Goal: Entertainment & Leisure: Consume media (video, audio)

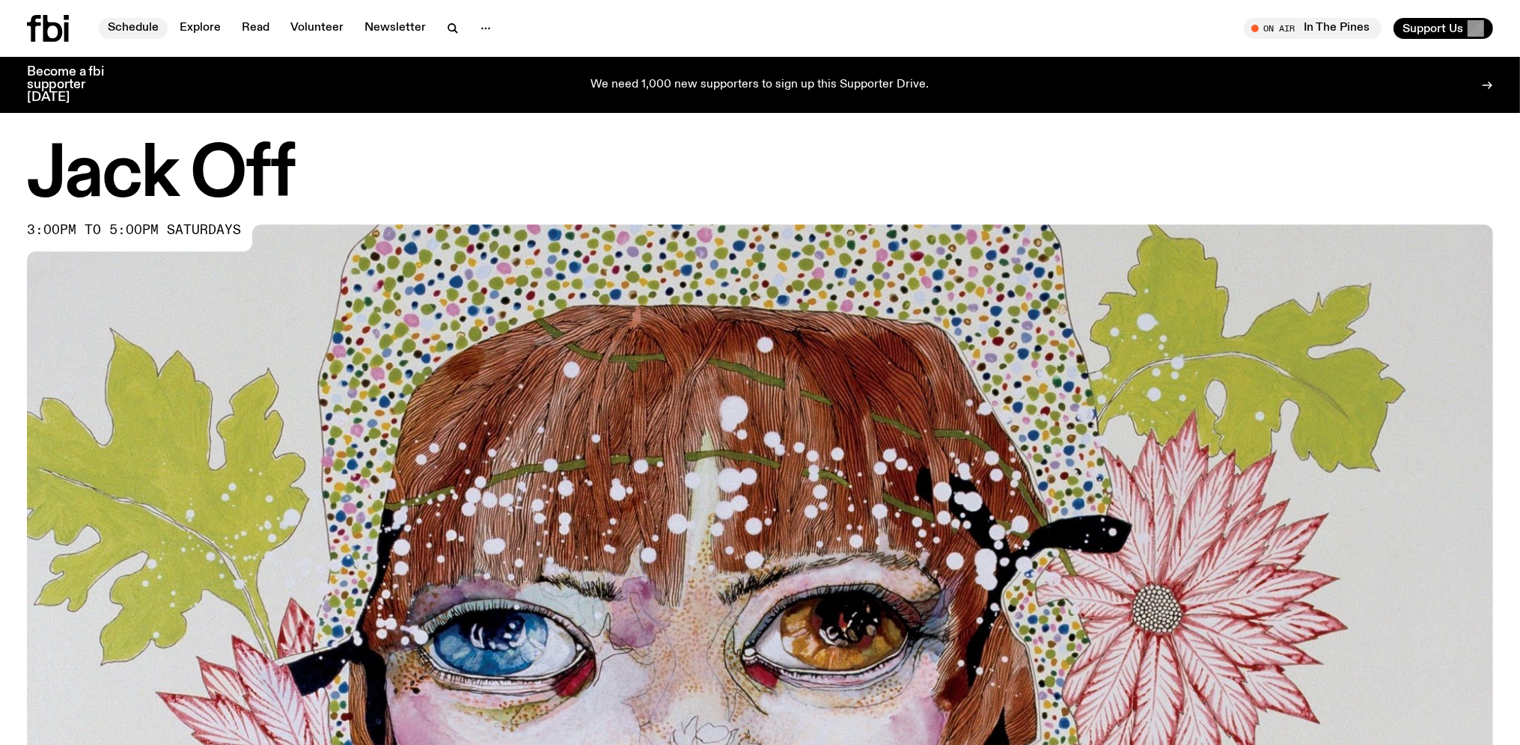
click at [134, 24] on link "Schedule" at bounding box center [133, 28] width 69 height 21
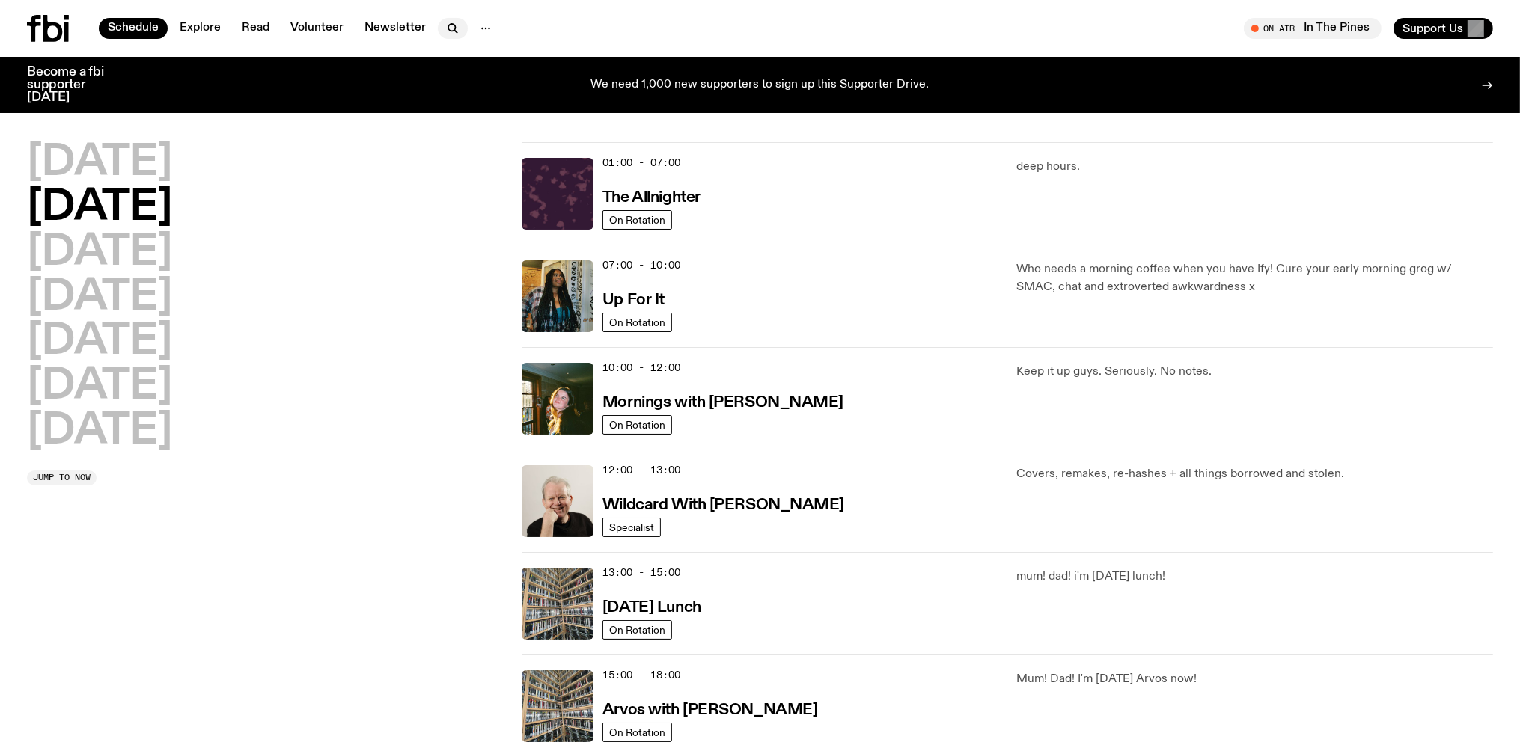
click at [448, 25] on icon "button" at bounding box center [453, 28] width 18 height 18
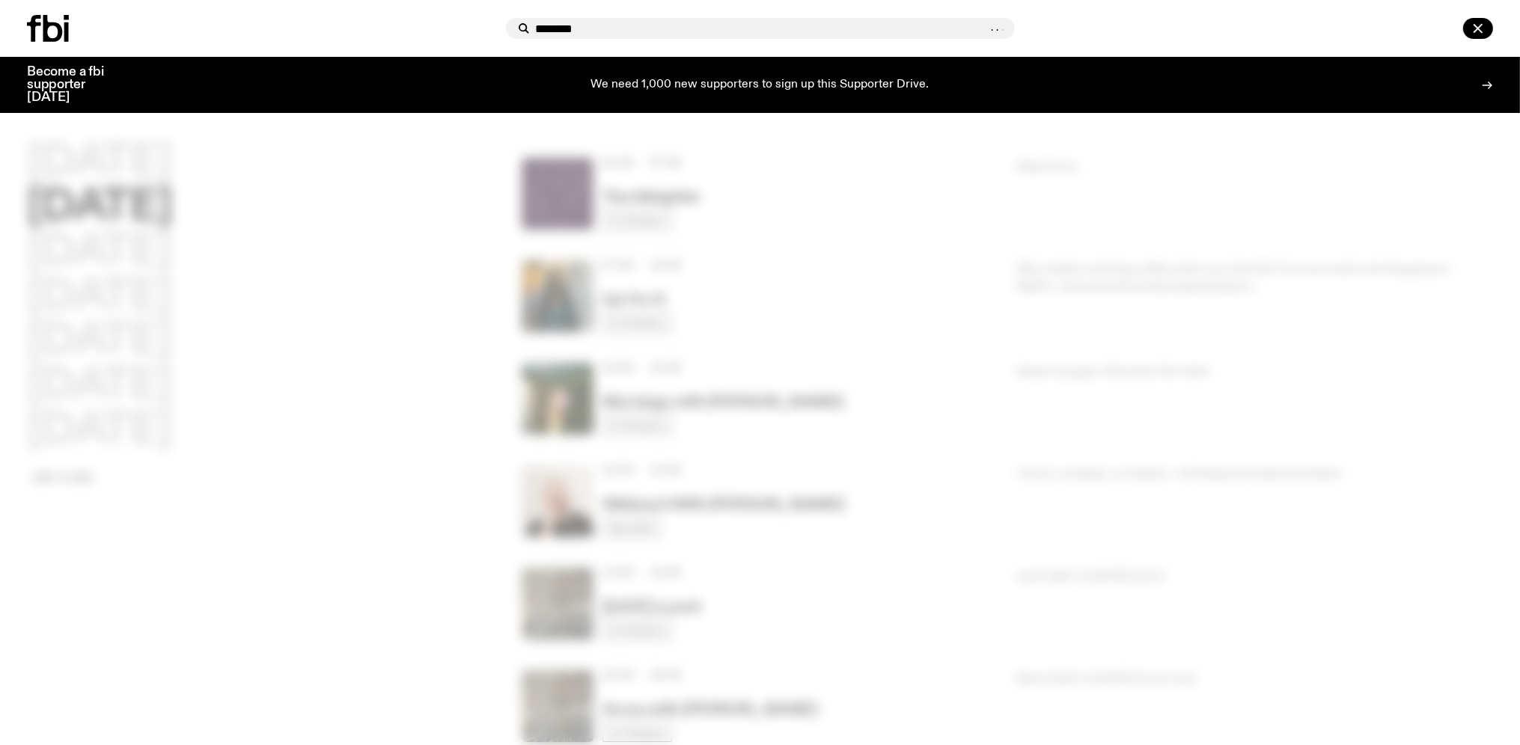
type input "********"
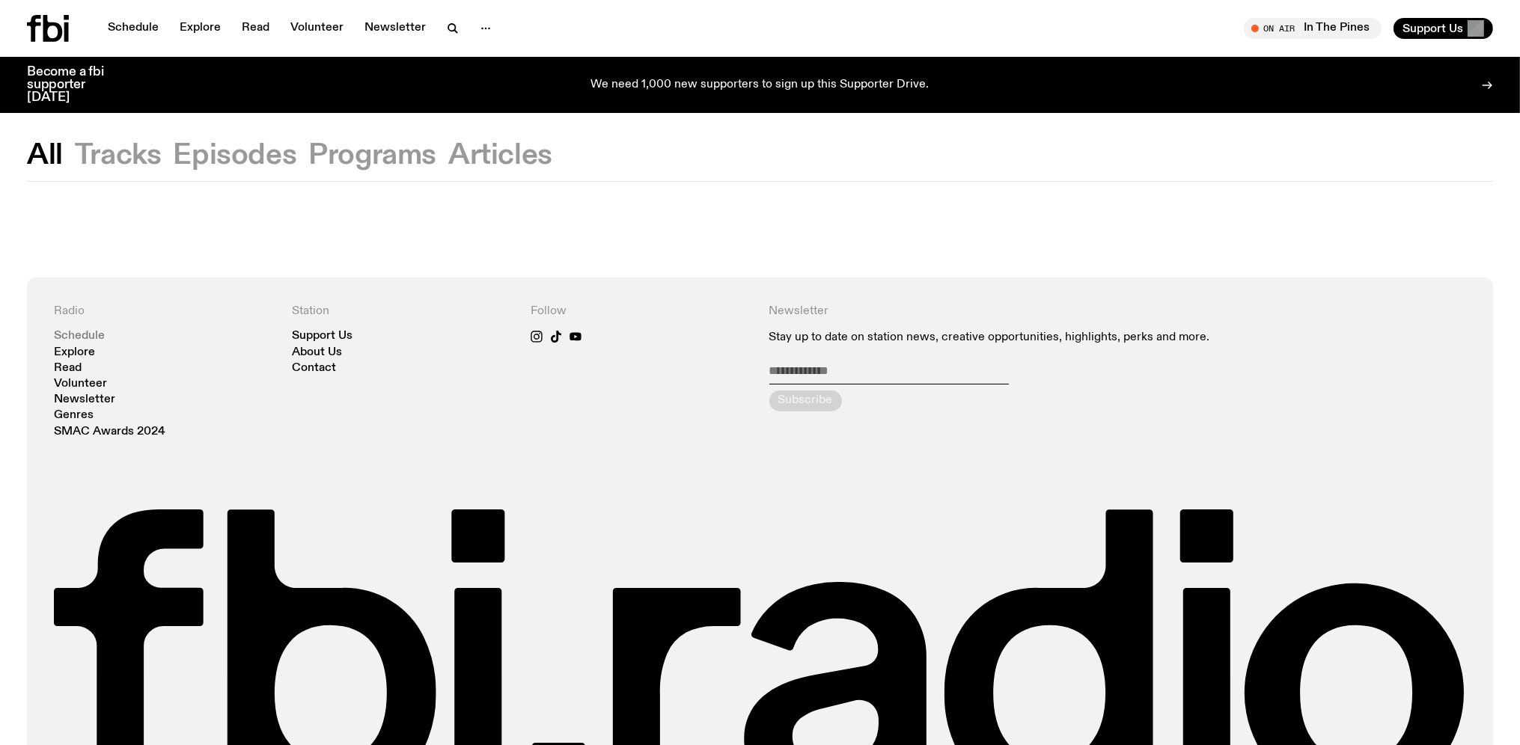
click at [88, 334] on link "Schedule" at bounding box center [79, 336] width 51 height 11
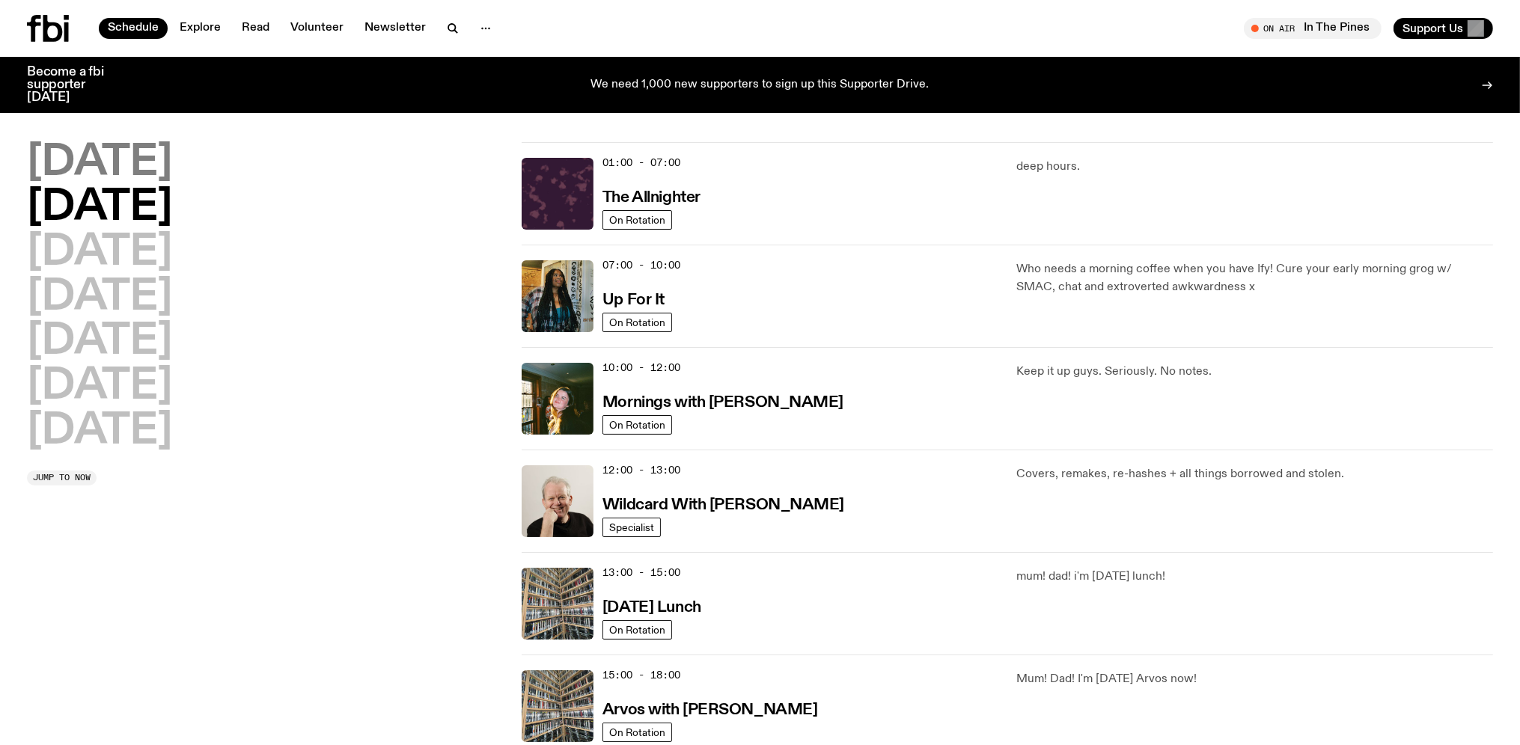
click at [110, 169] on h2 "[DATE]" at bounding box center [99, 163] width 145 height 42
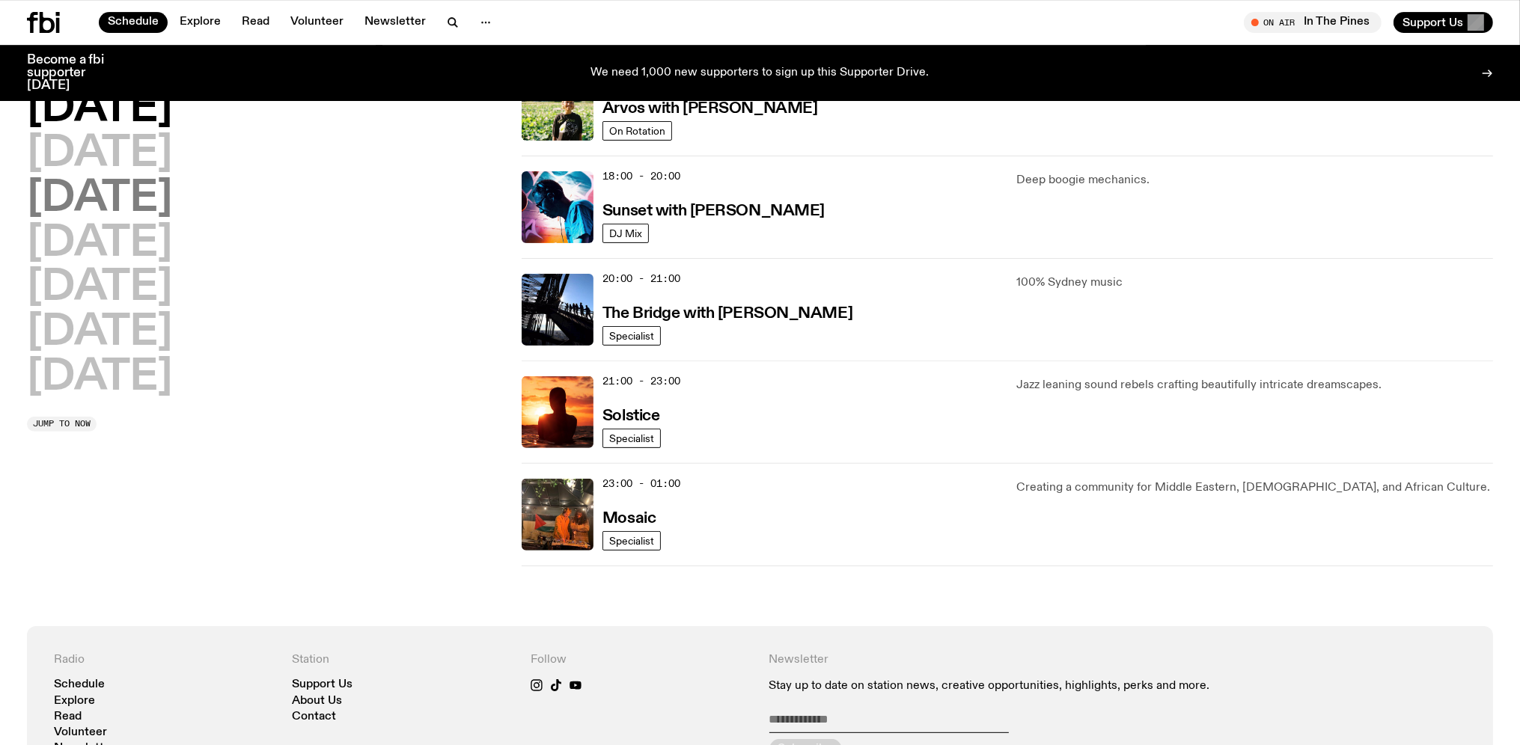
scroll to position [595, 0]
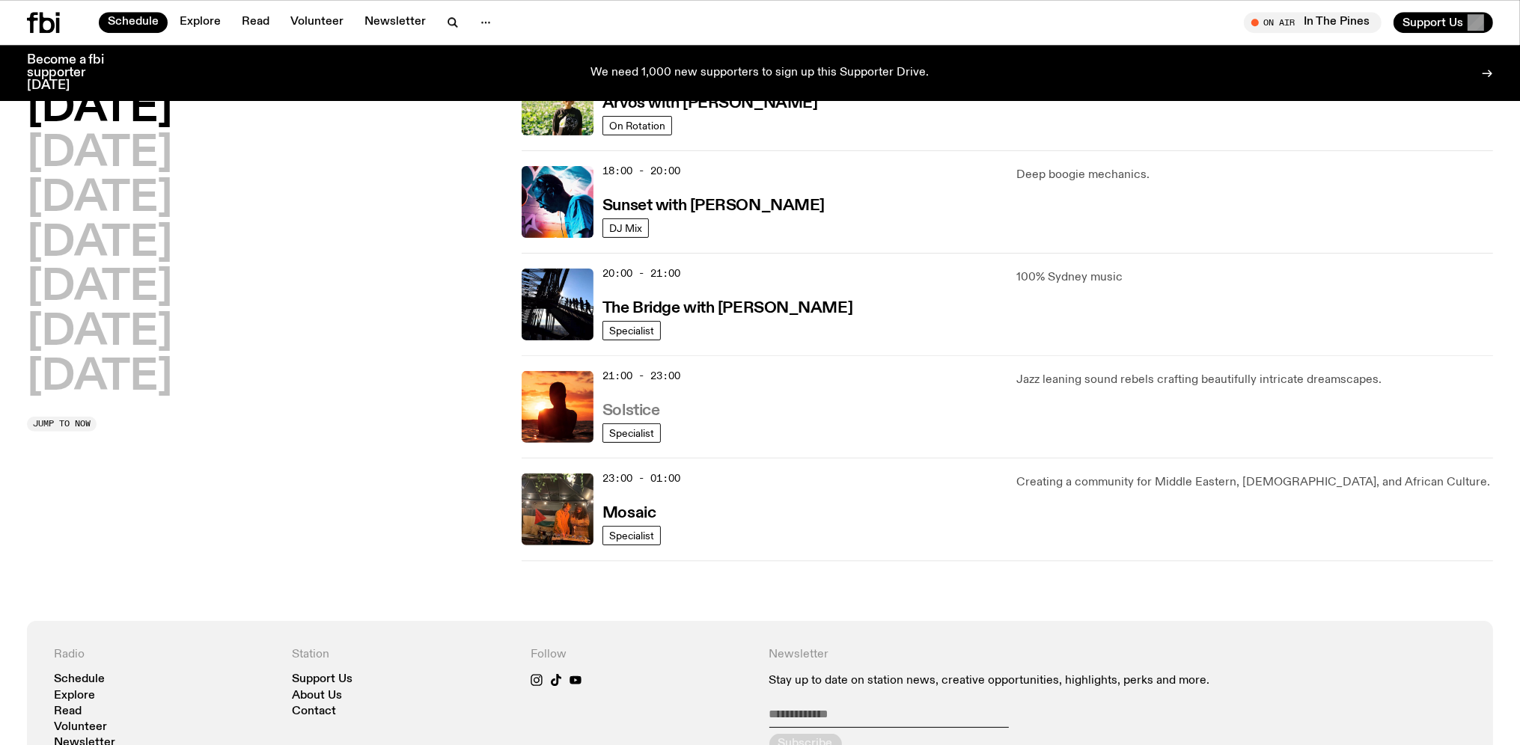
click at [630, 407] on h3 "Solstice" at bounding box center [630, 411] width 57 height 16
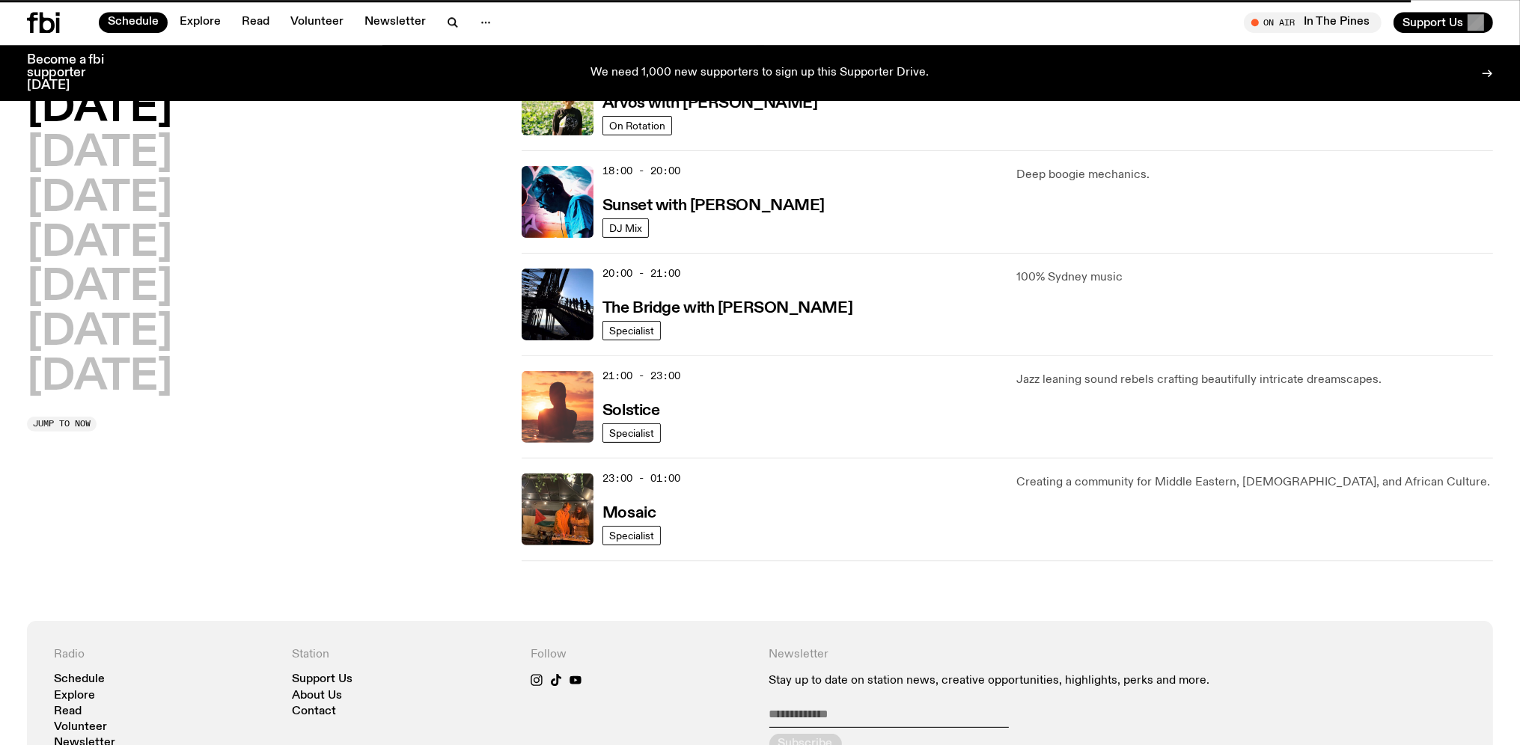
click at [572, 404] on img at bounding box center [557, 407] width 72 height 72
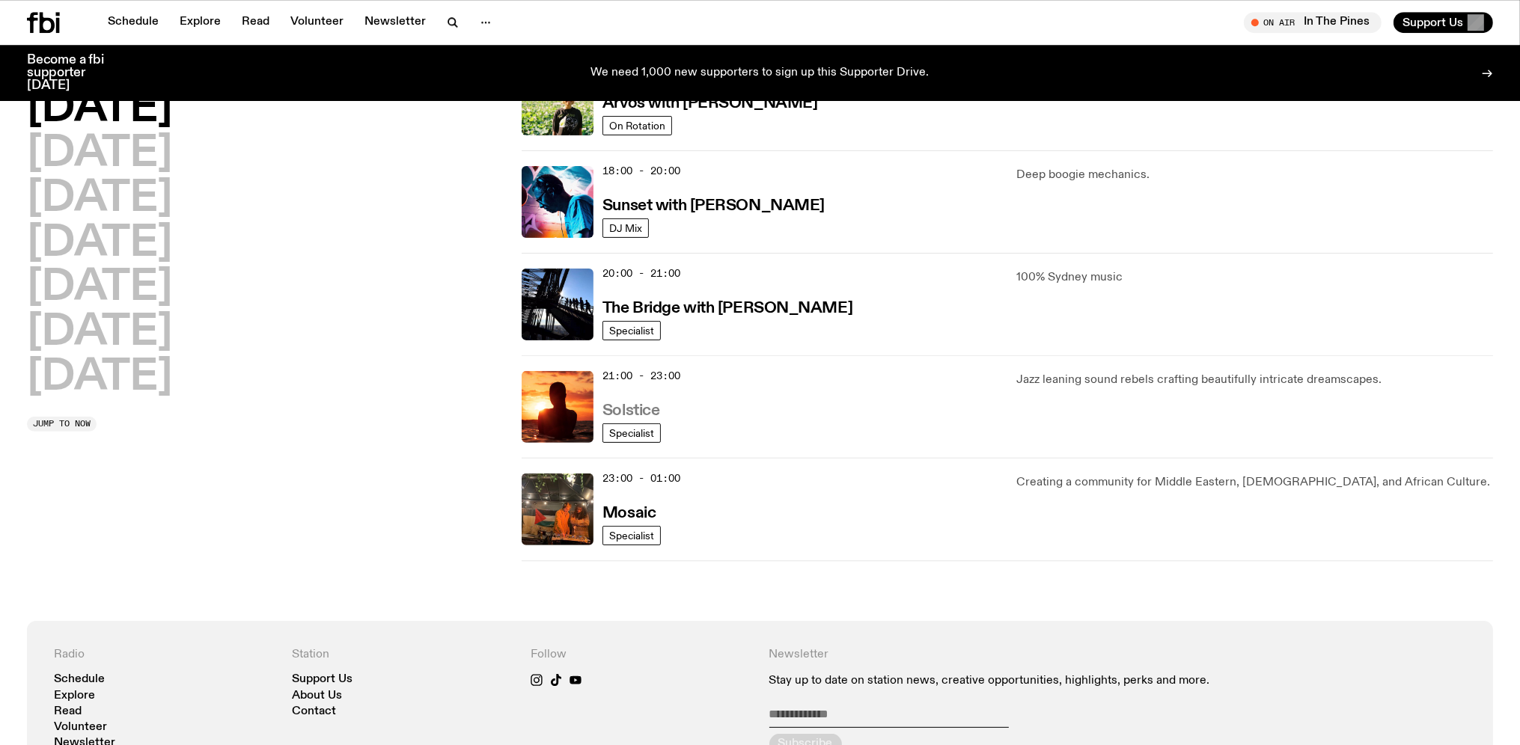
click at [635, 415] on h3 "Solstice" at bounding box center [630, 411] width 57 height 16
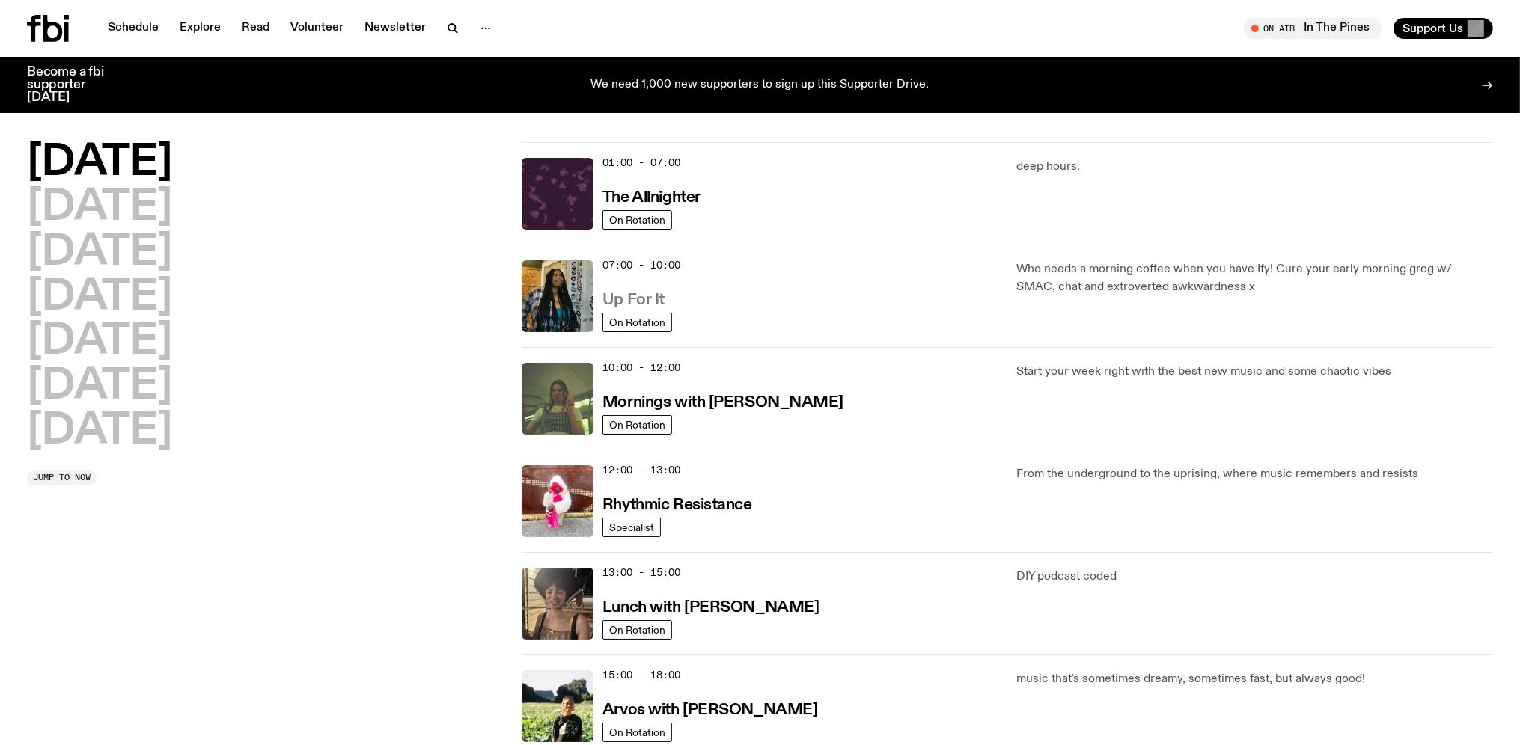
click at [612, 300] on h3 "Up For It" at bounding box center [633, 301] width 62 height 16
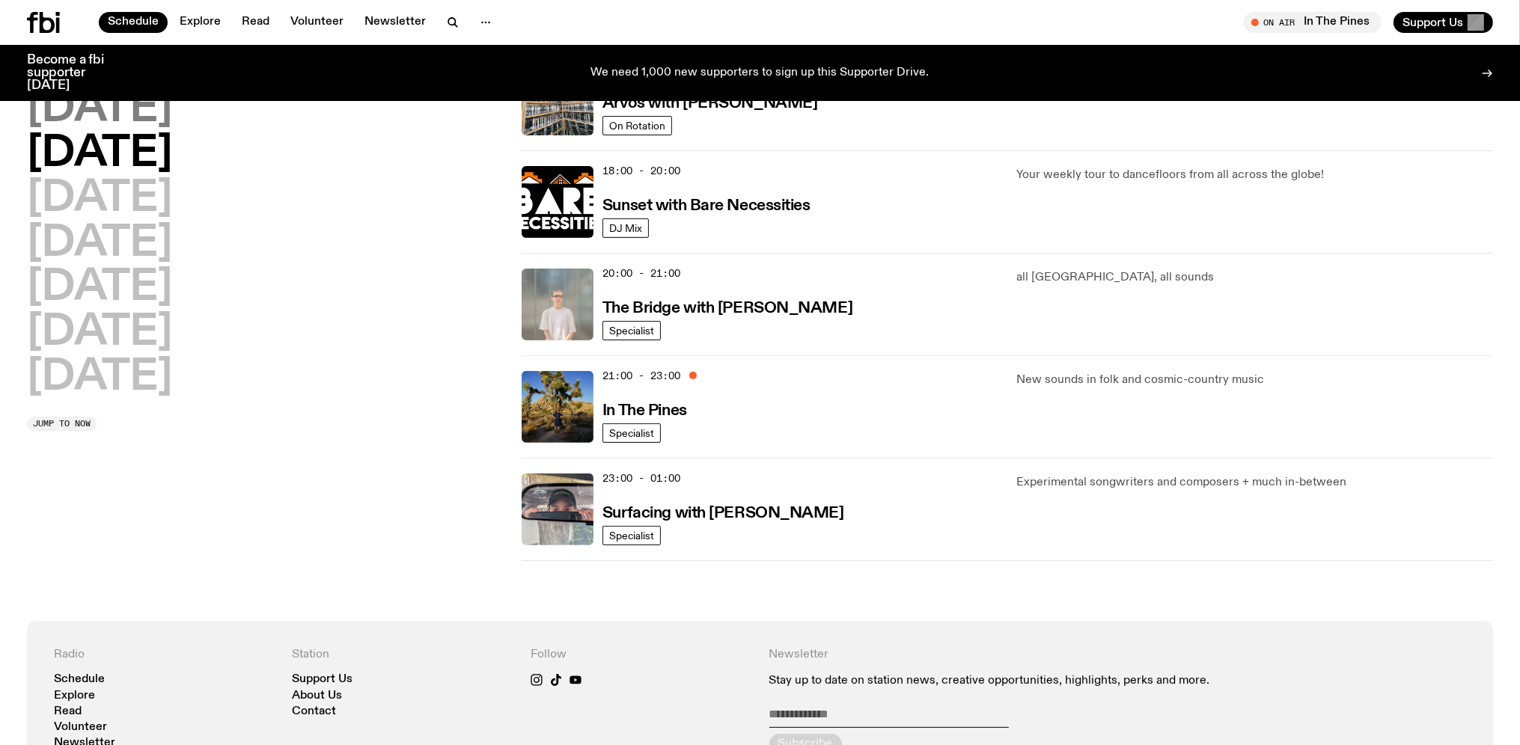
scroll to position [516, 0]
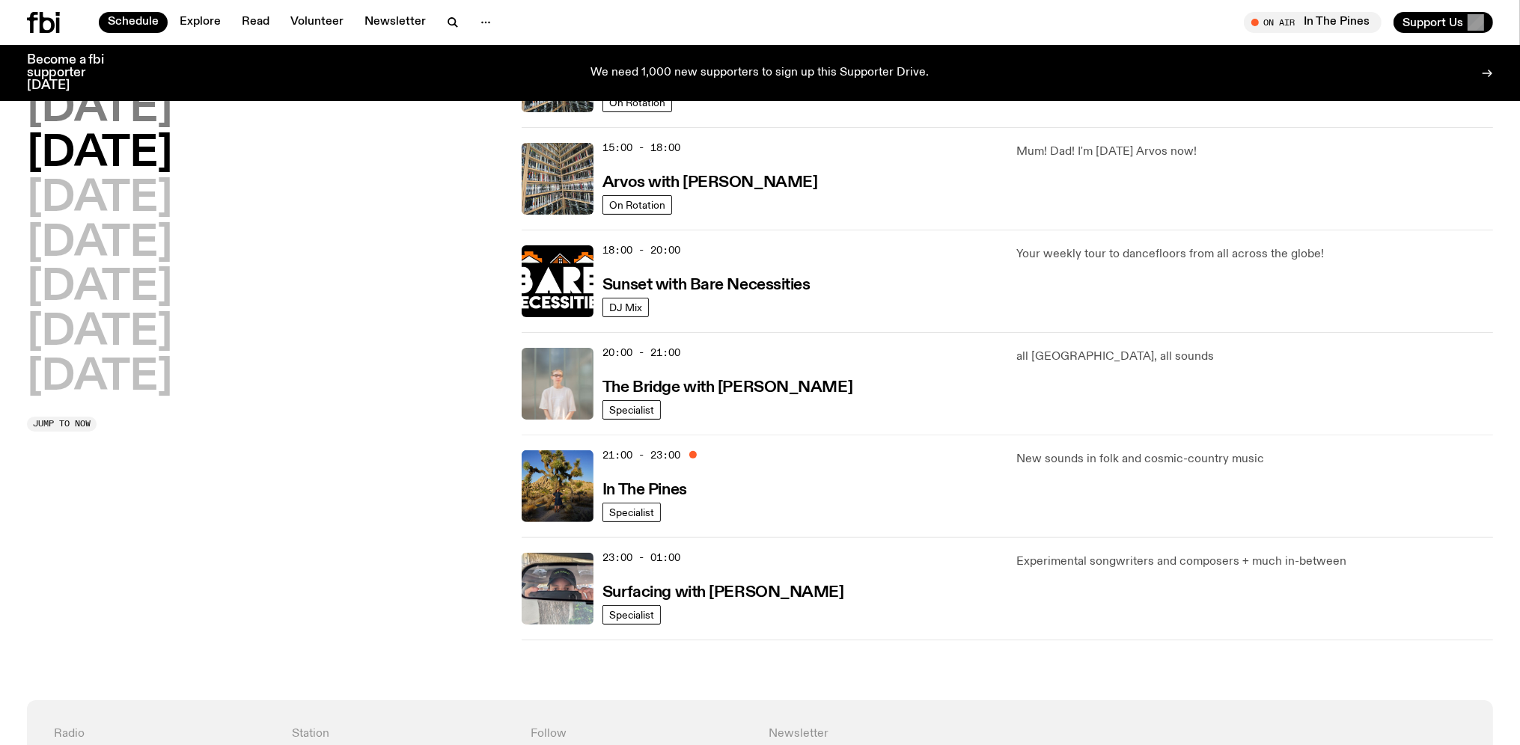
click at [135, 118] on h2 "[DATE]" at bounding box center [99, 109] width 145 height 42
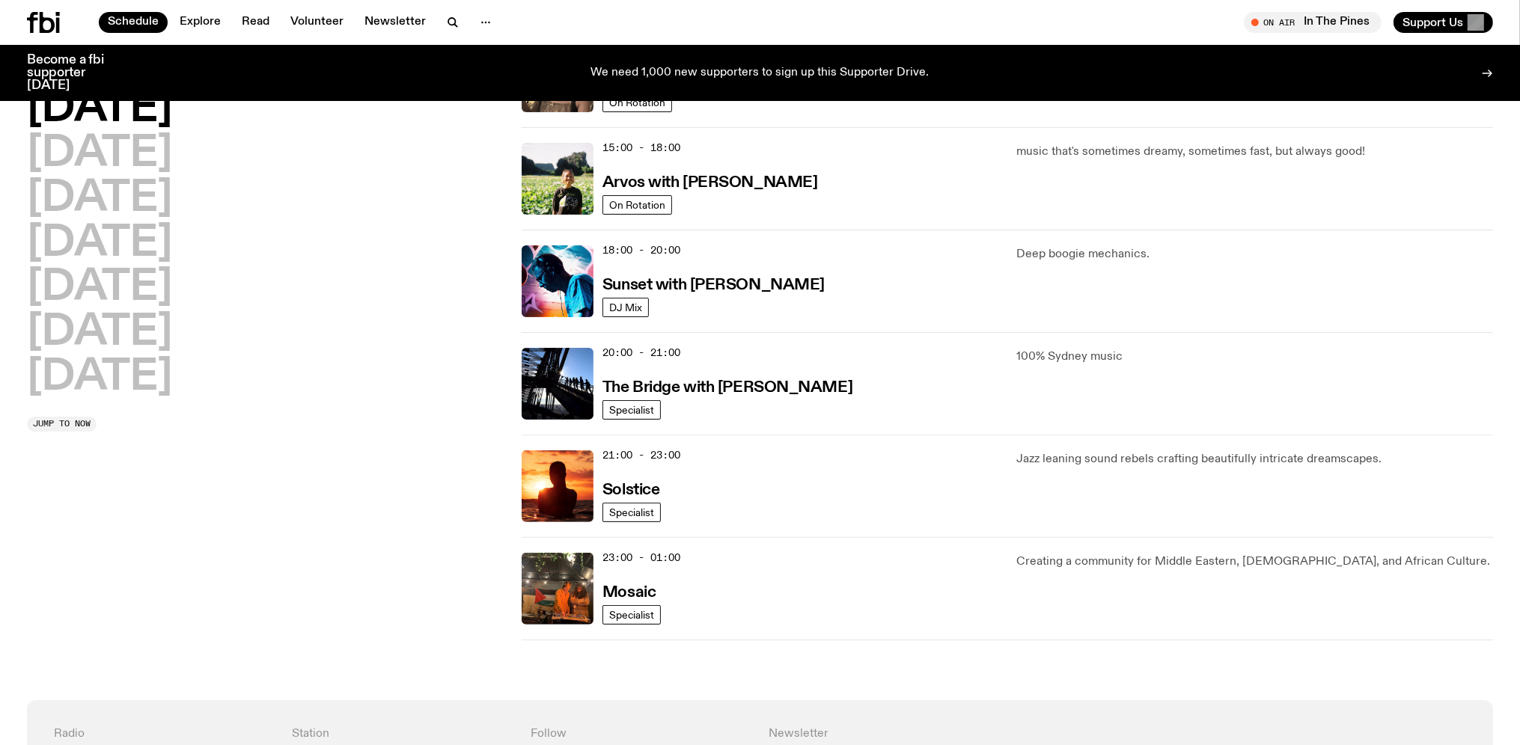
scroll to position [413, 0]
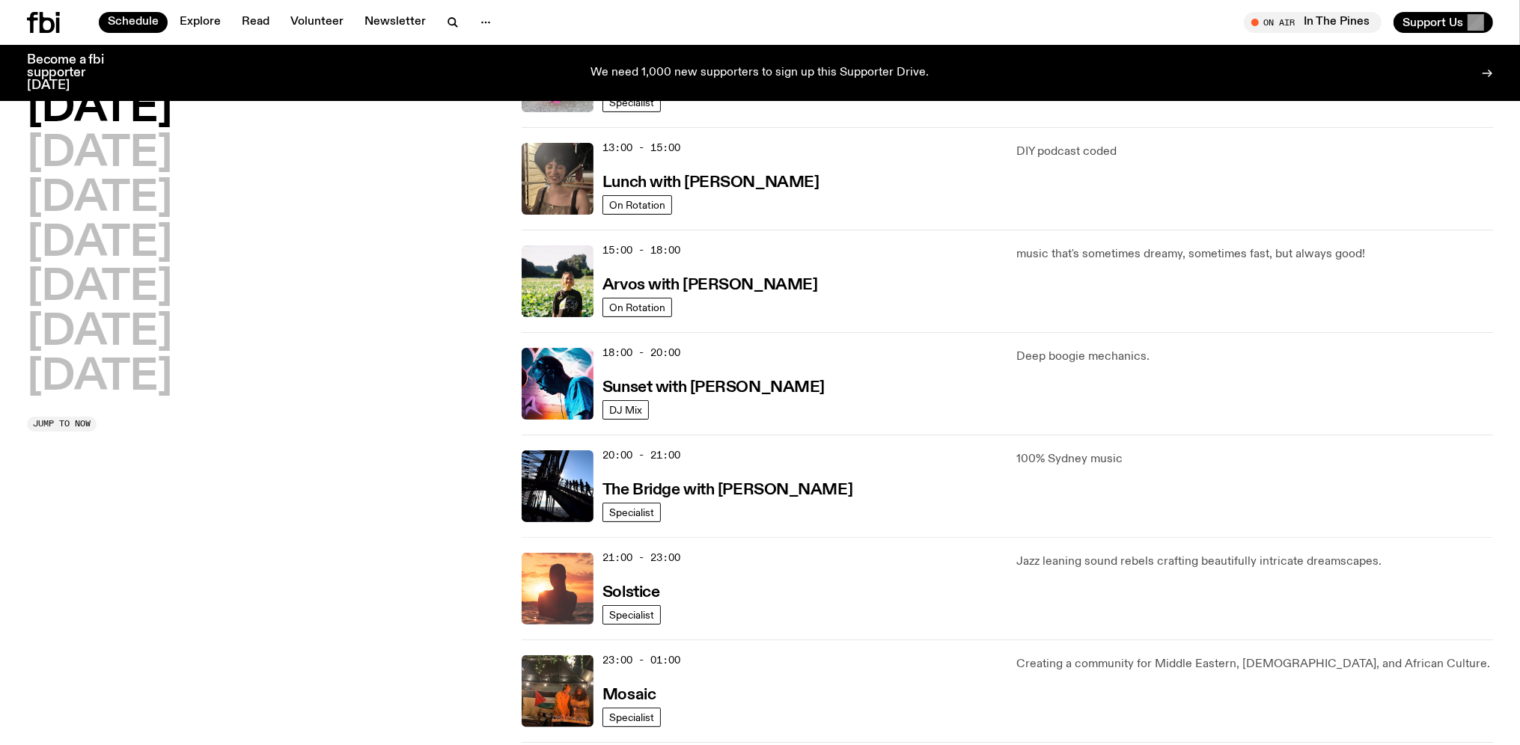
click at [584, 581] on img at bounding box center [557, 589] width 72 height 72
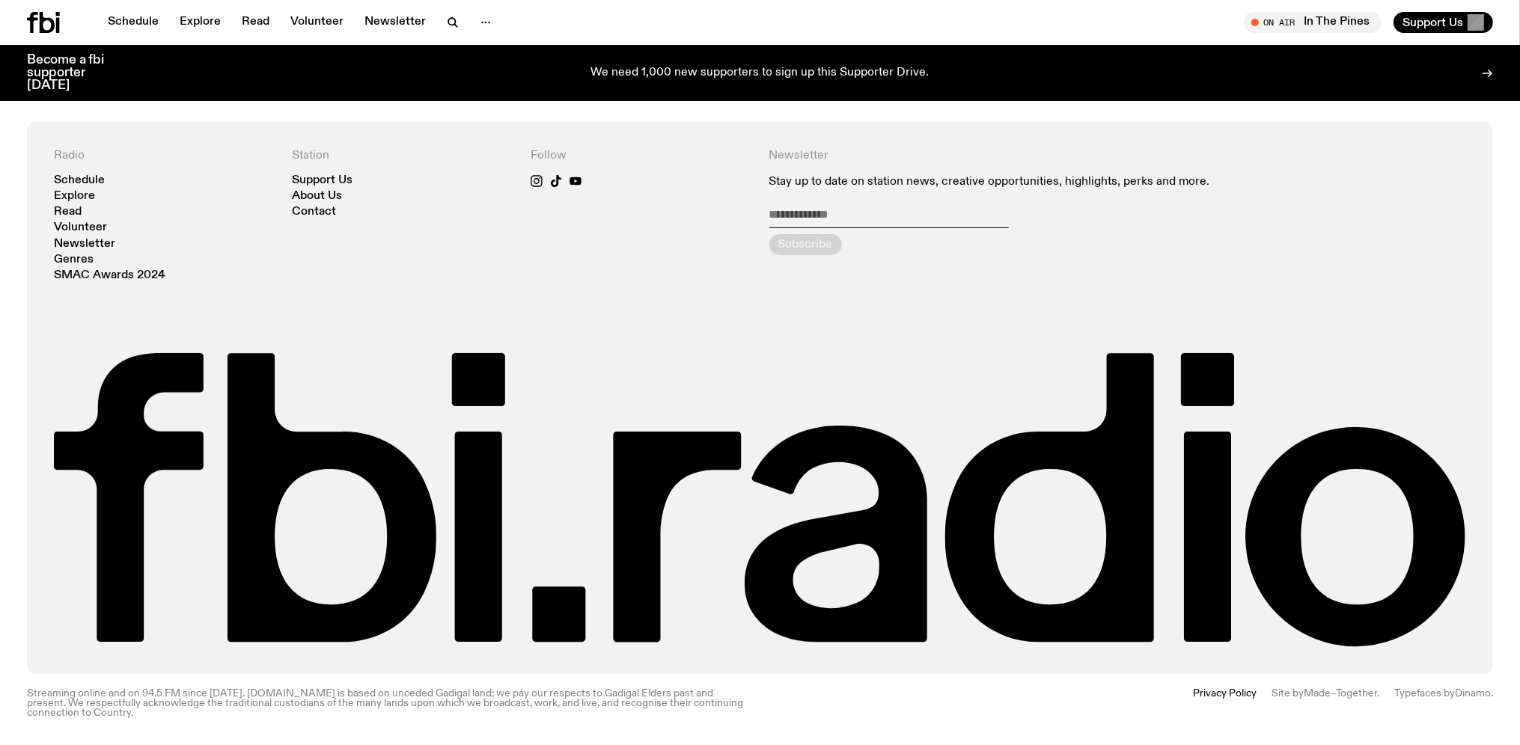
scroll to position [948, 0]
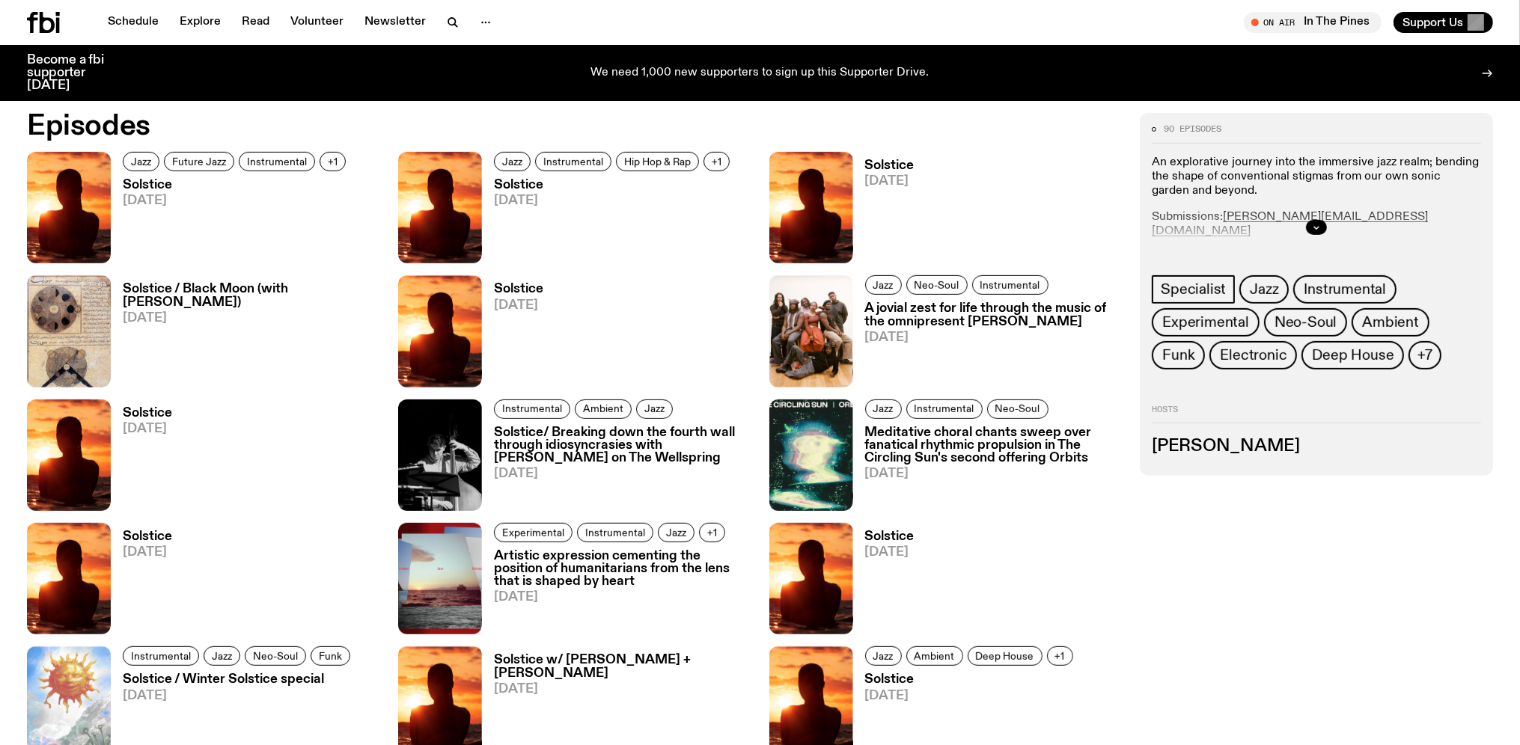
click at [142, 187] on h3 "Solstice" at bounding box center [236, 185] width 227 height 13
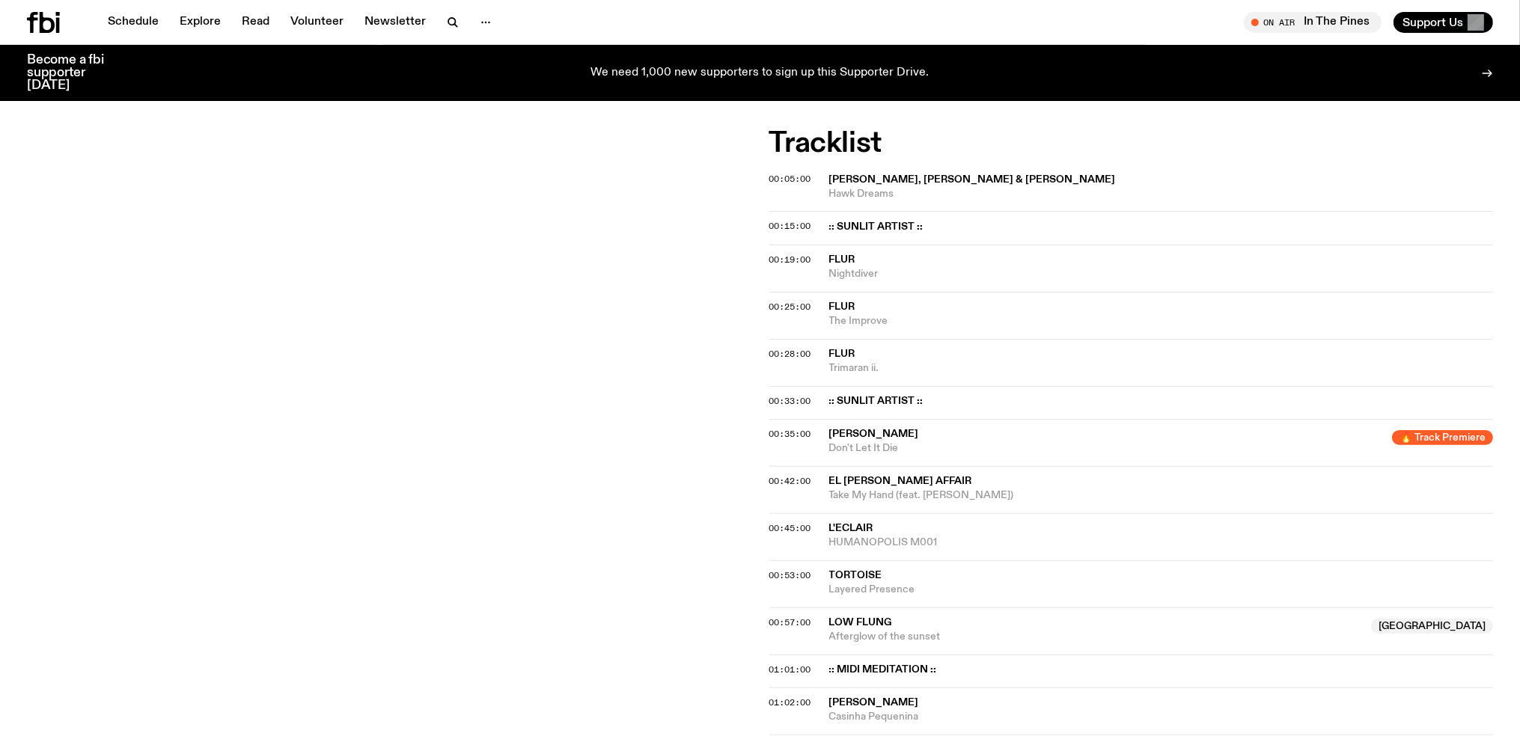
scroll to position [474, 0]
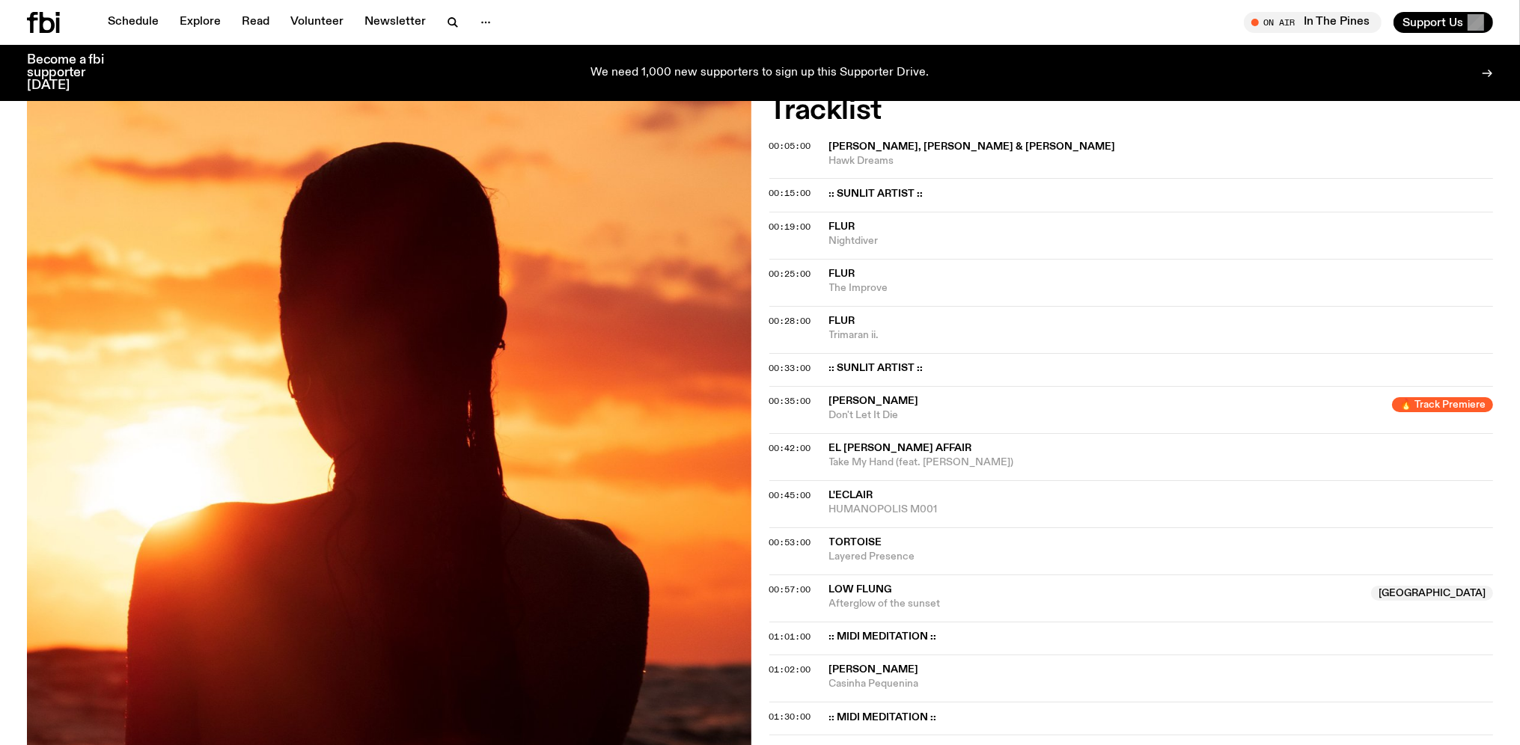
click at [768, 398] on div "Aired on [DATE] 9:00pm Specialist Jazz Future Jazz Instrumental Experimental An…" at bounding box center [760, 423] width 1520 height 1217
click at [783, 398] on span "00:35:00" at bounding box center [790, 401] width 42 height 12
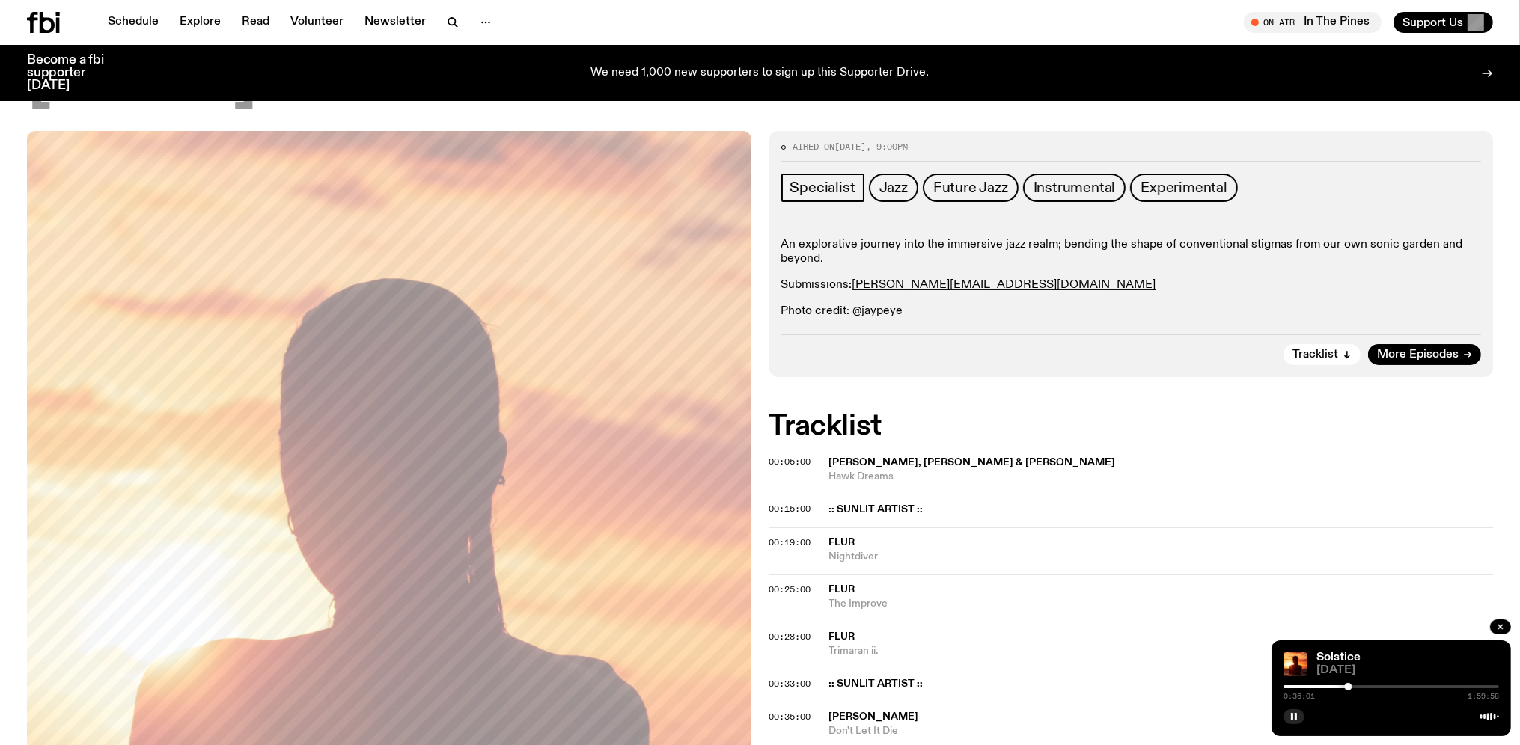
scroll to position [236, 0]
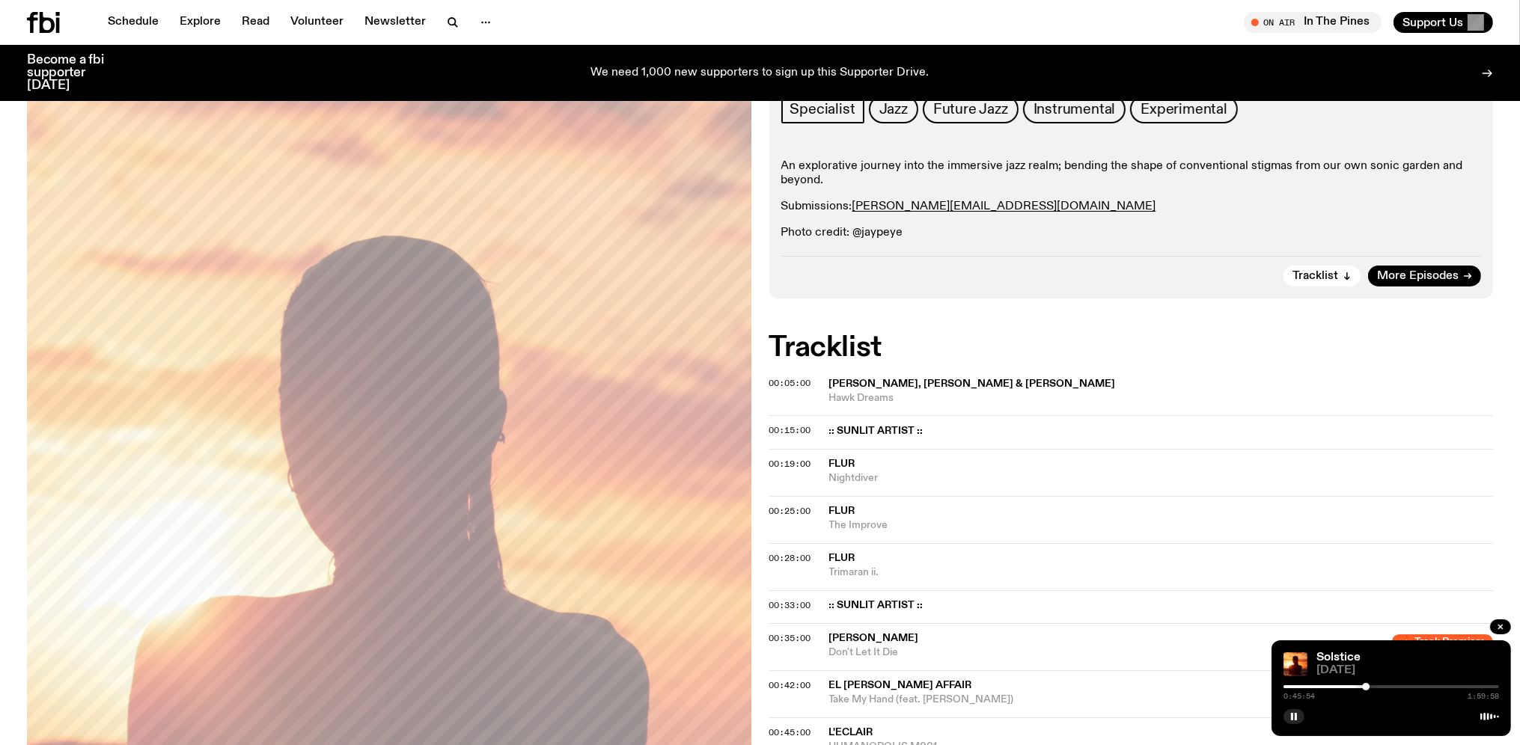
click at [1372, 686] on div at bounding box center [1390, 686] width 215 height 3
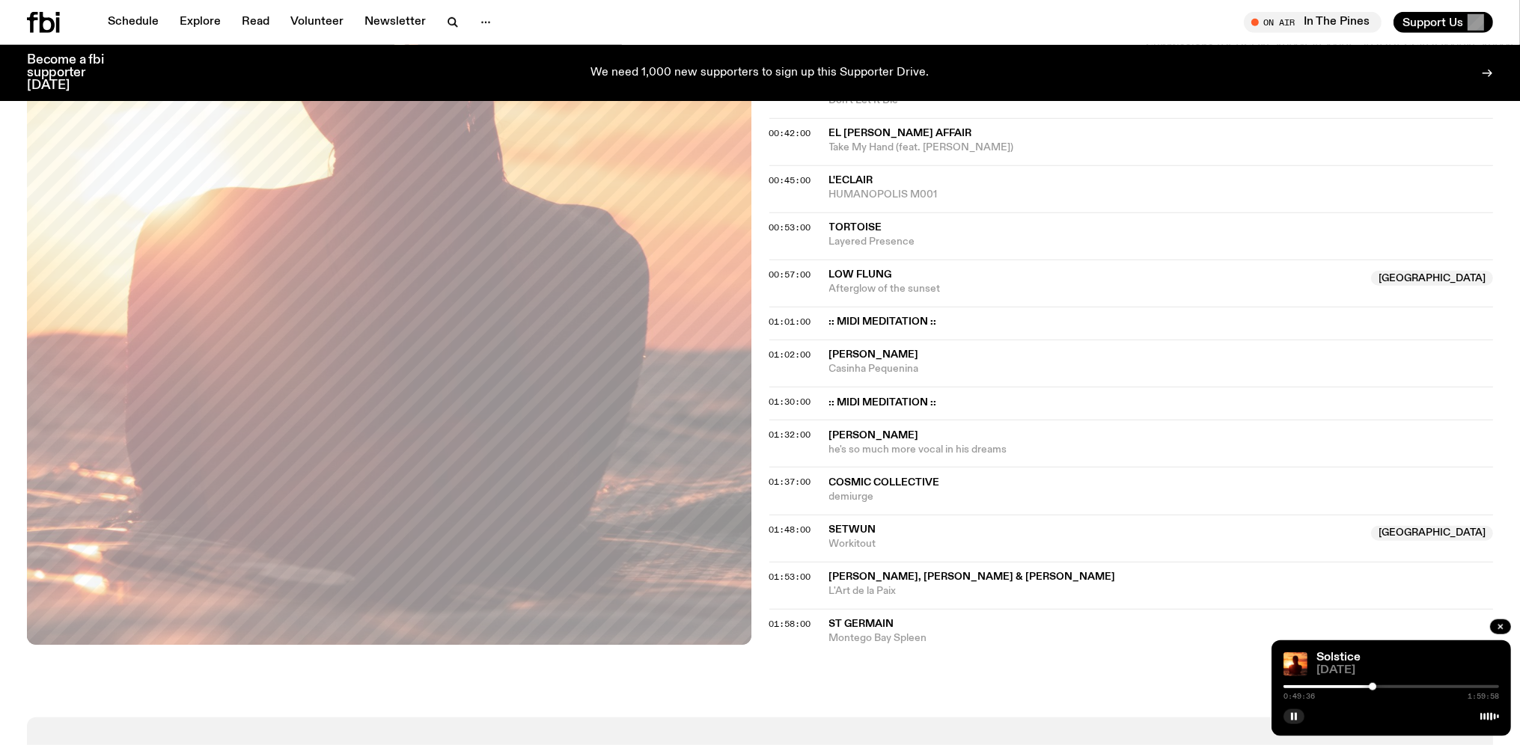
scroll to position [790, 0]
click at [1384, 687] on div at bounding box center [1390, 686] width 215 height 3
click at [1401, 687] on div at bounding box center [1390, 686] width 215 height 3
click at [1429, 687] on div at bounding box center [1390, 686] width 215 height 3
click at [1438, 687] on div at bounding box center [1390, 686] width 215 height 3
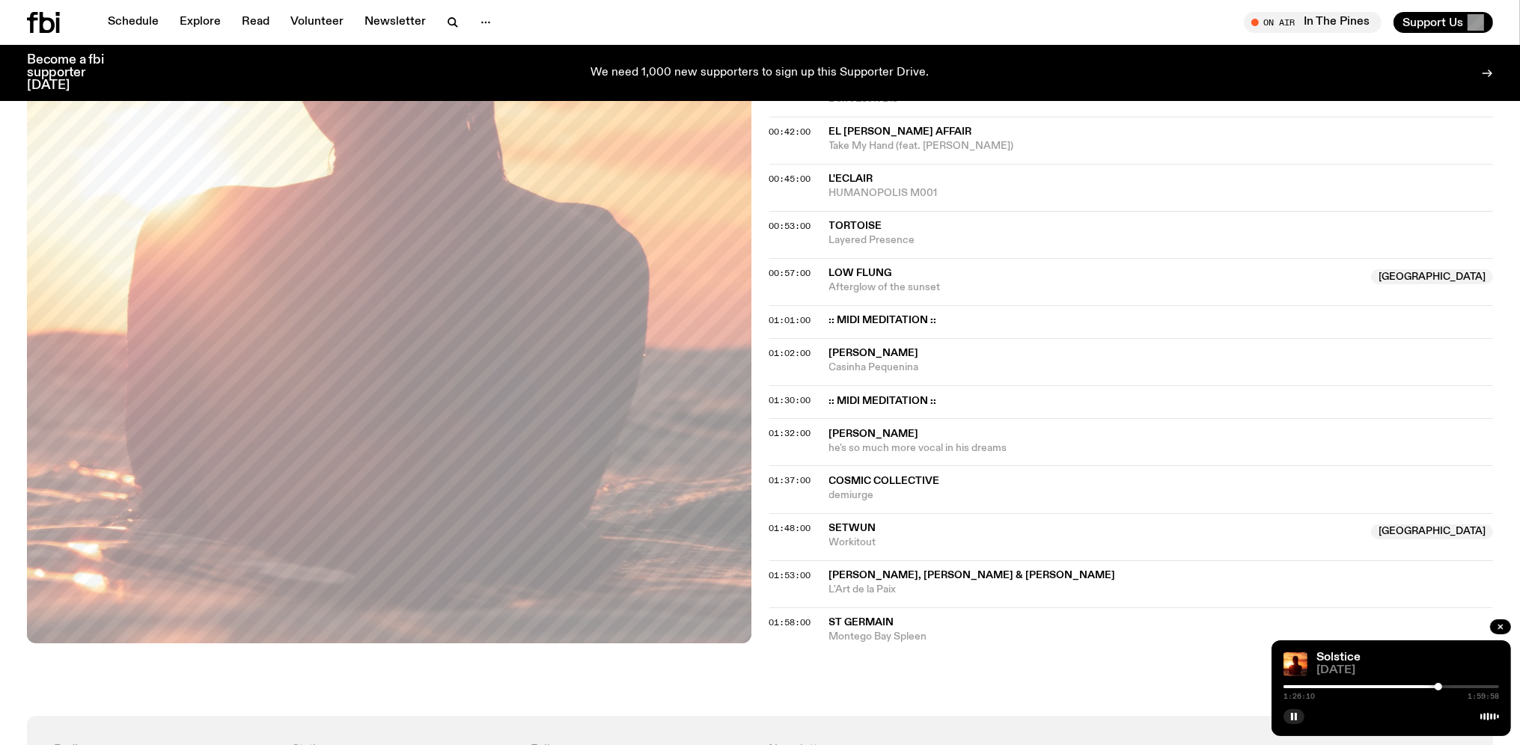
click at [1447, 688] on div at bounding box center [1390, 686] width 215 height 3
click at [1457, 687] on div at bounding box center [1390, 686] width 215 height 3
click at [1305, 495] on span "demiurge" at bounding box center [1161, 496] width 664 height 14
drag, startPoint x: 1461, startPoint y: 686, endPoint x: 1470, endPoint y: 685, distance: 9.0
click at [1470, 685] on div "1:36:44 1:59:58" at bounding box center [1390, 691] width 215 height 18
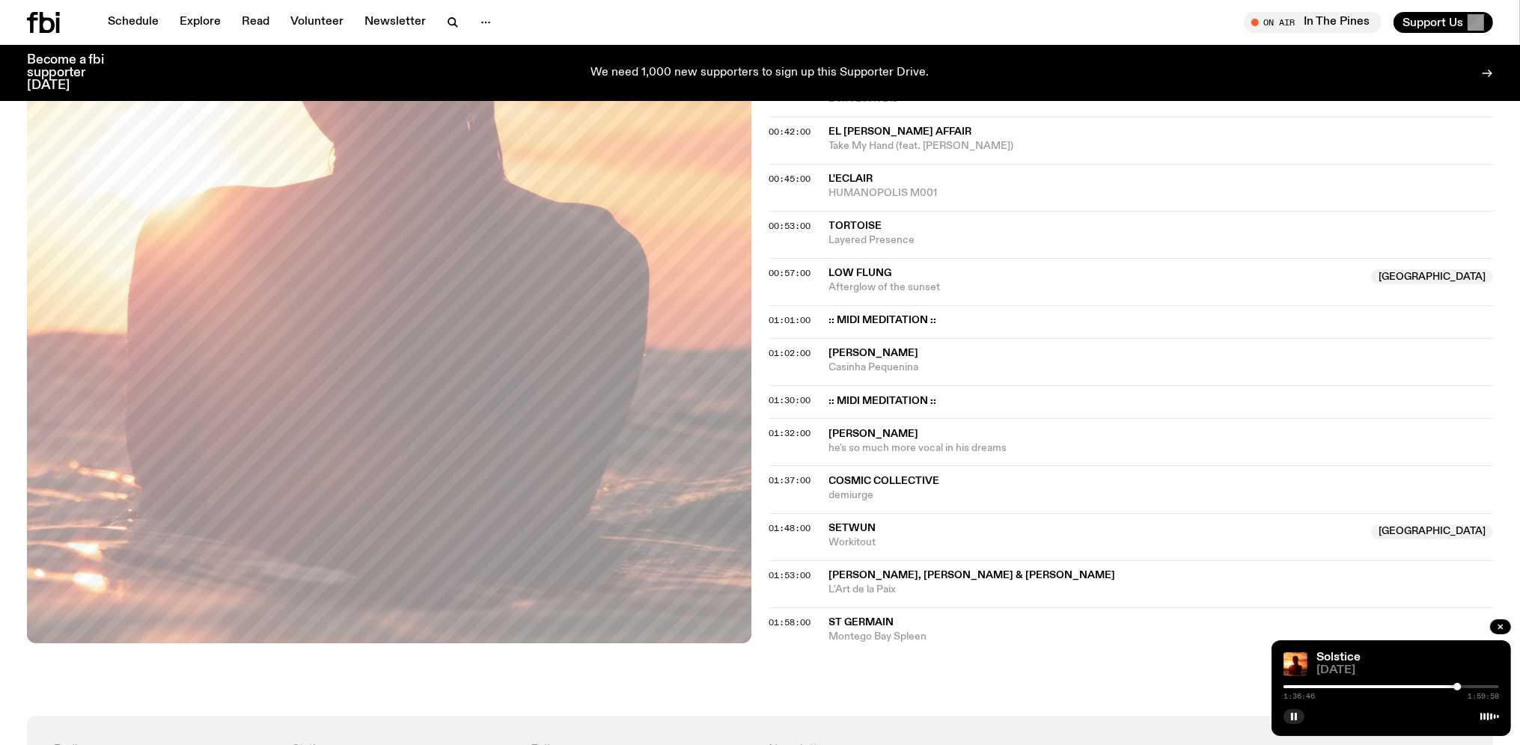
click at [1471, 687] on div at bounding box center [1390, 686] width 215 height 3
click at [1477, 686] on div at bounding box center [1390, 686] width 215 height 3
click at [1294, 714] on icon "button" at bounding box center [1293, 716] width 9 height 9
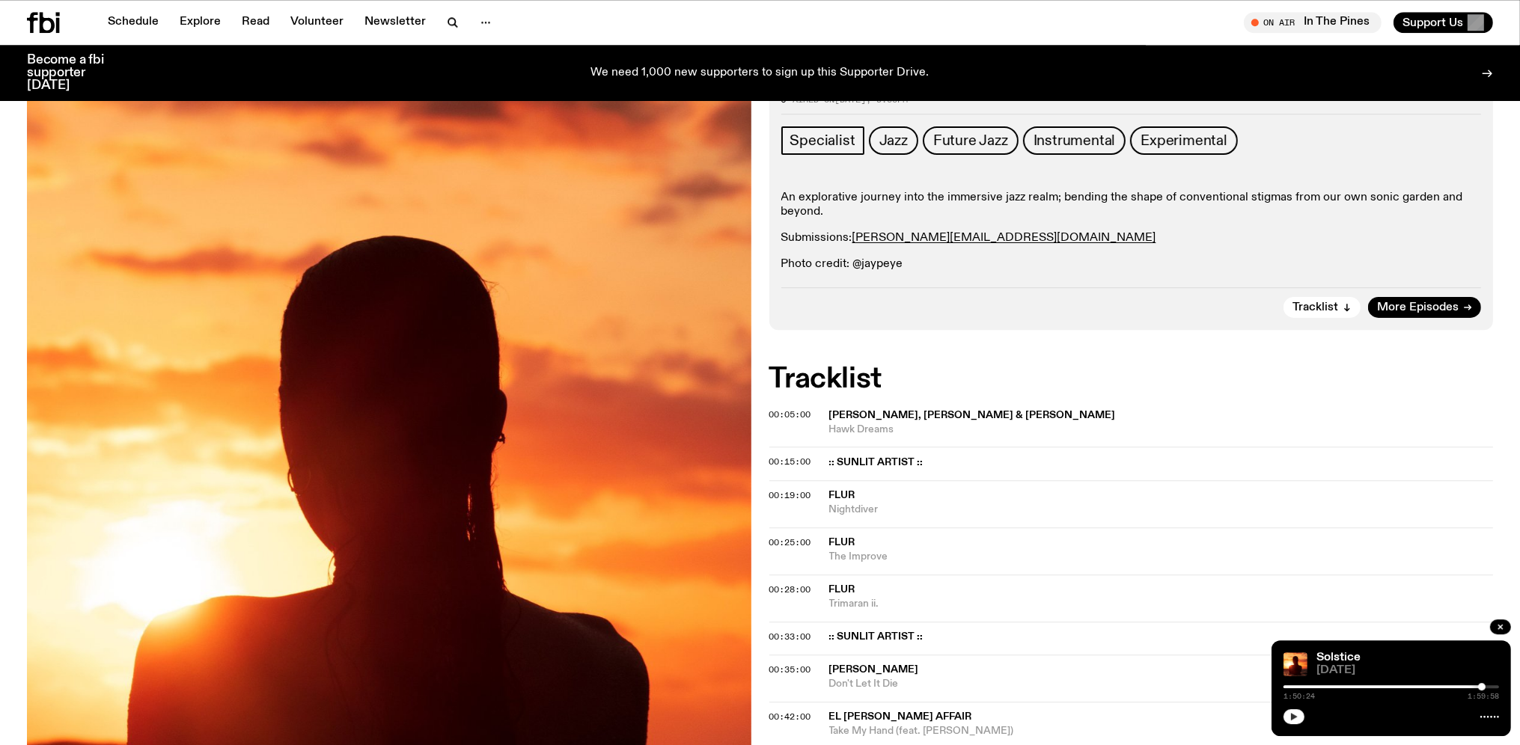
scroll to position [79, 0]
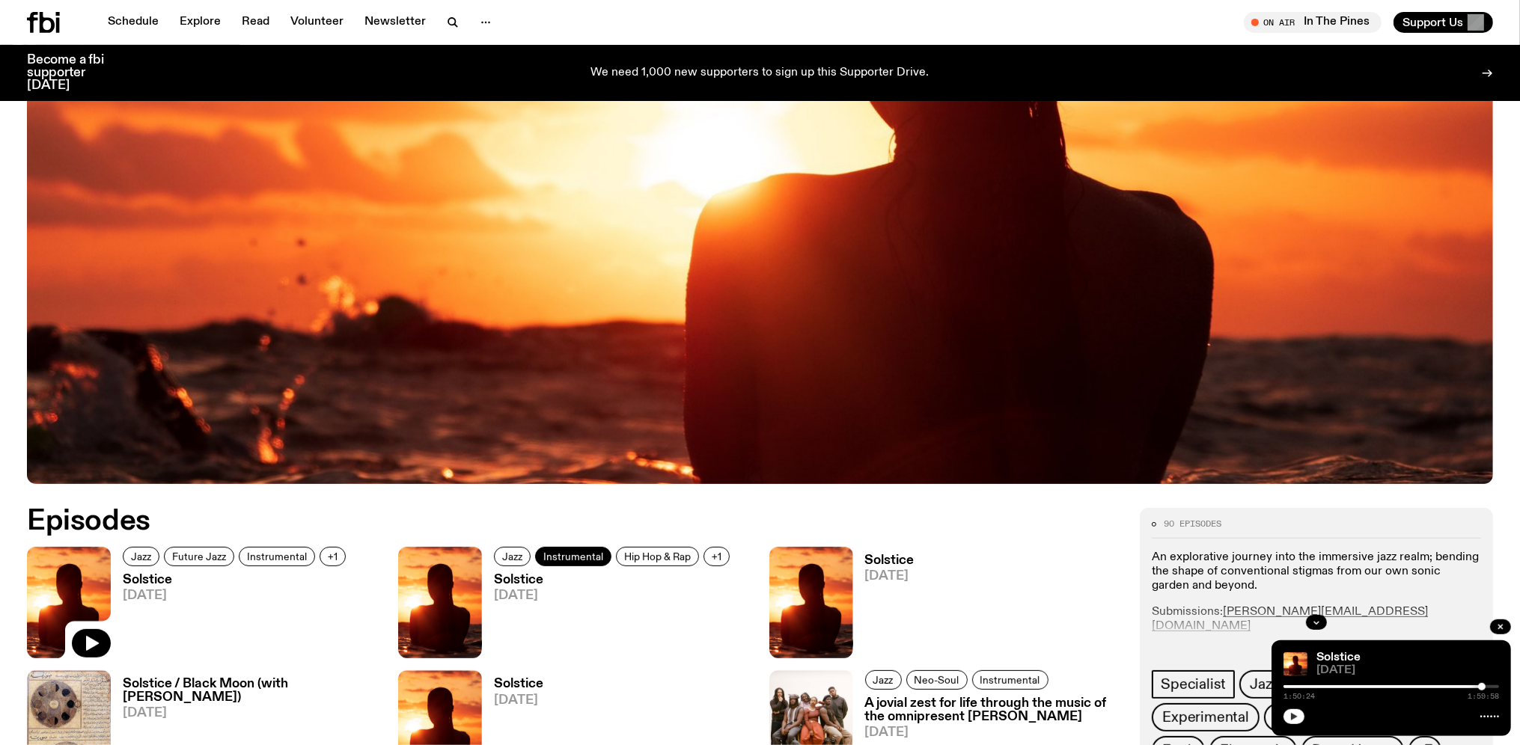
scroll to position [790, 0]
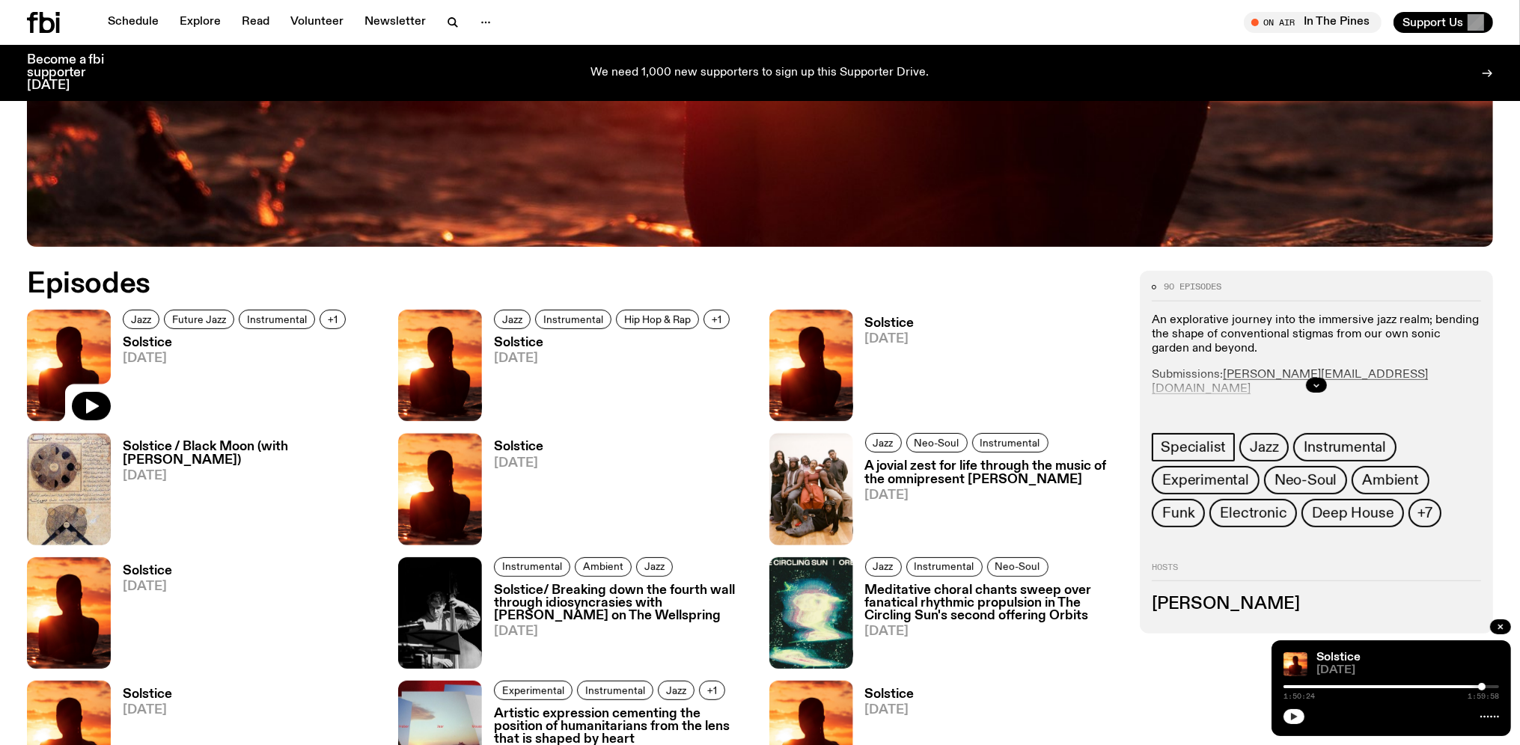
click at [533, 345] on h3 "Solstice" at bounding box center [614, 343] width 240 height 13
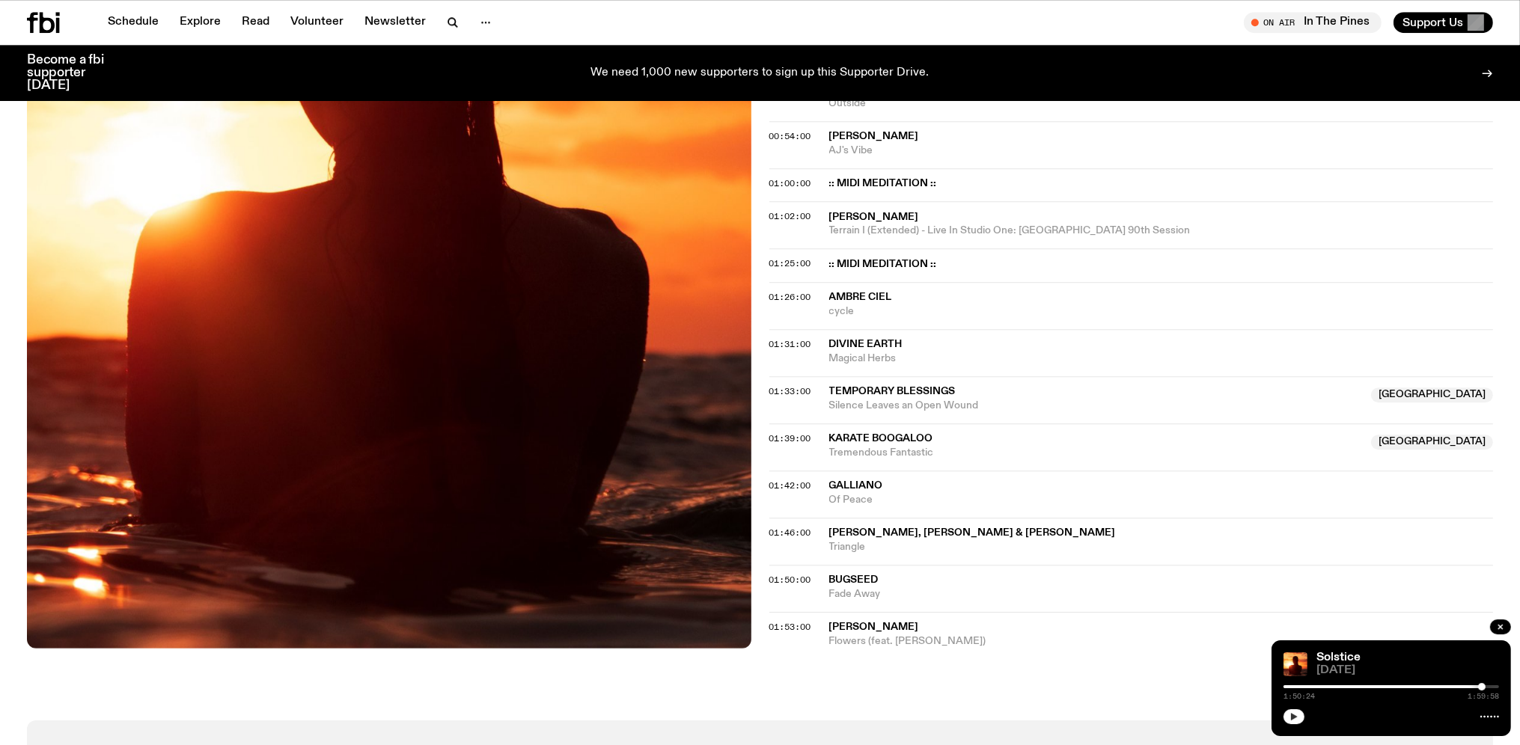
scroll to position [1027, 0]
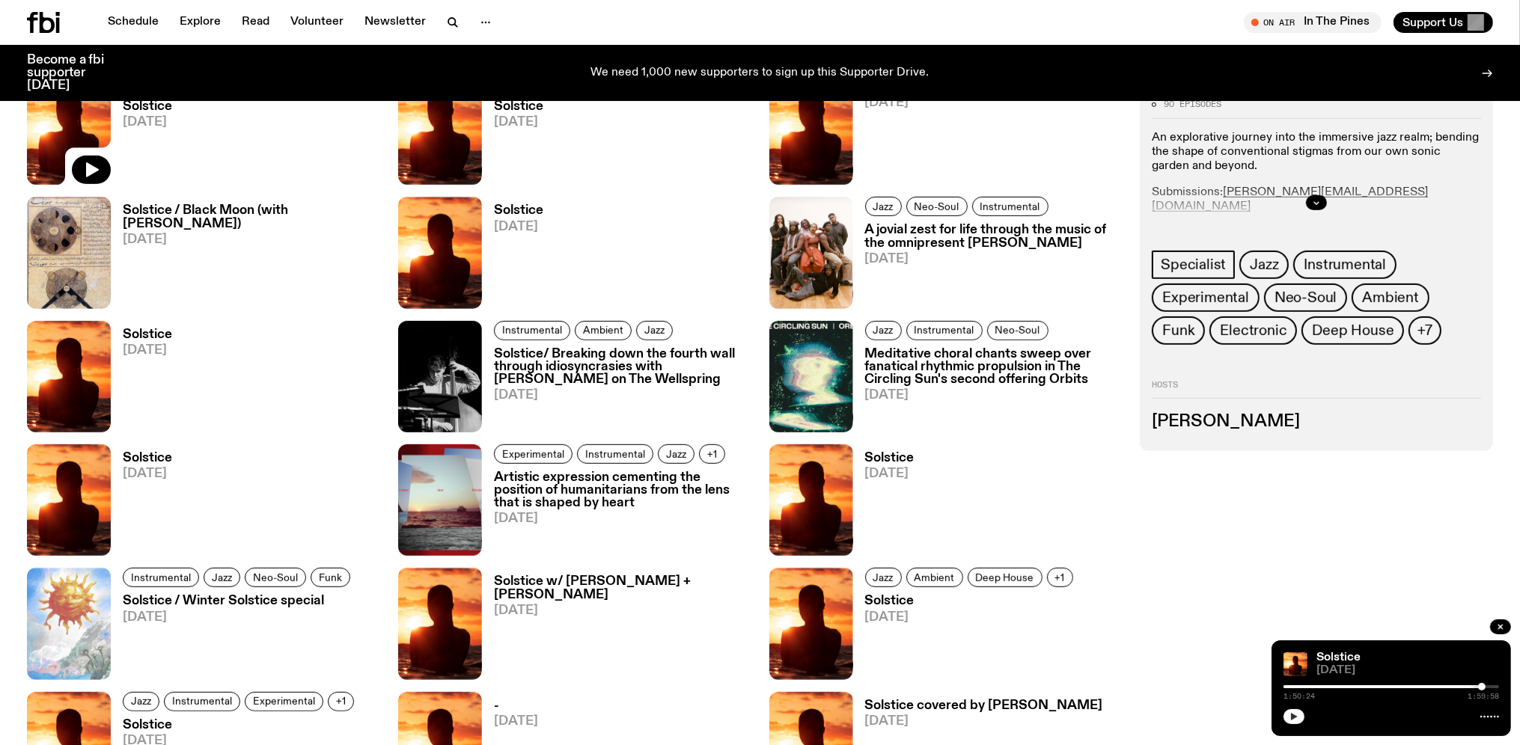
scroll to position [790, 0]
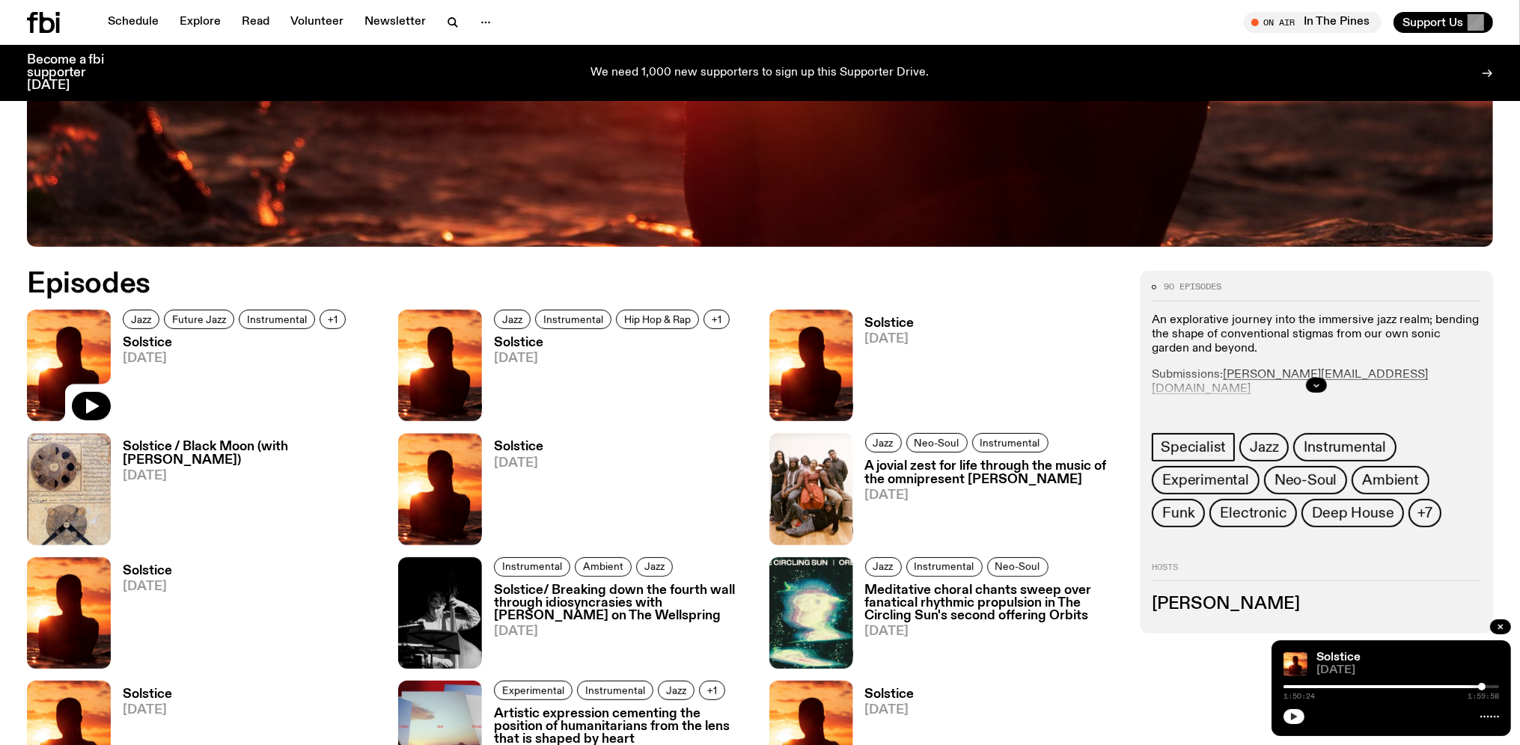
click at [885, 322] on h3 "Solstice" at bounding box center [889, 323] width 49 height 13
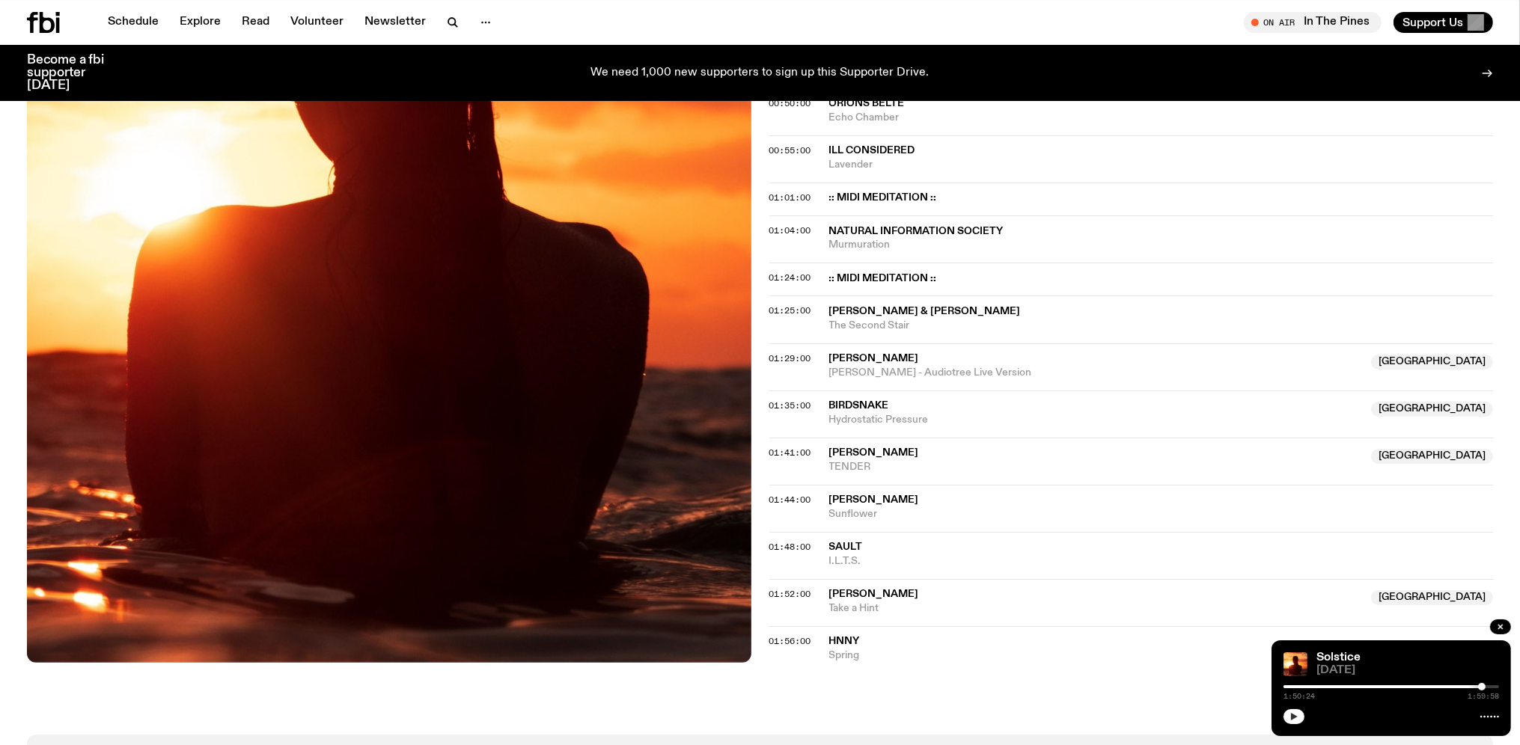
scroll to position [948, 0]
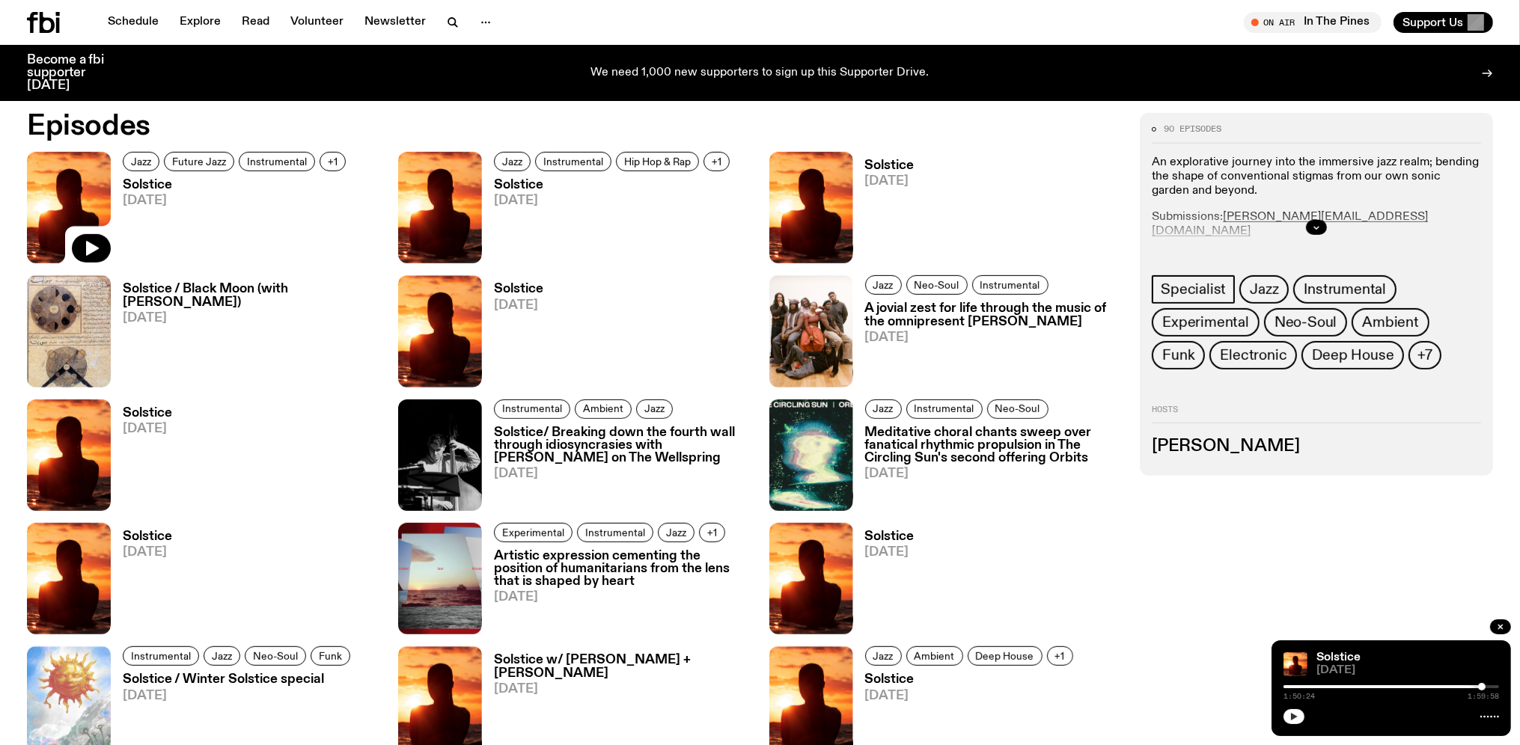
scroll to position [790, 0]
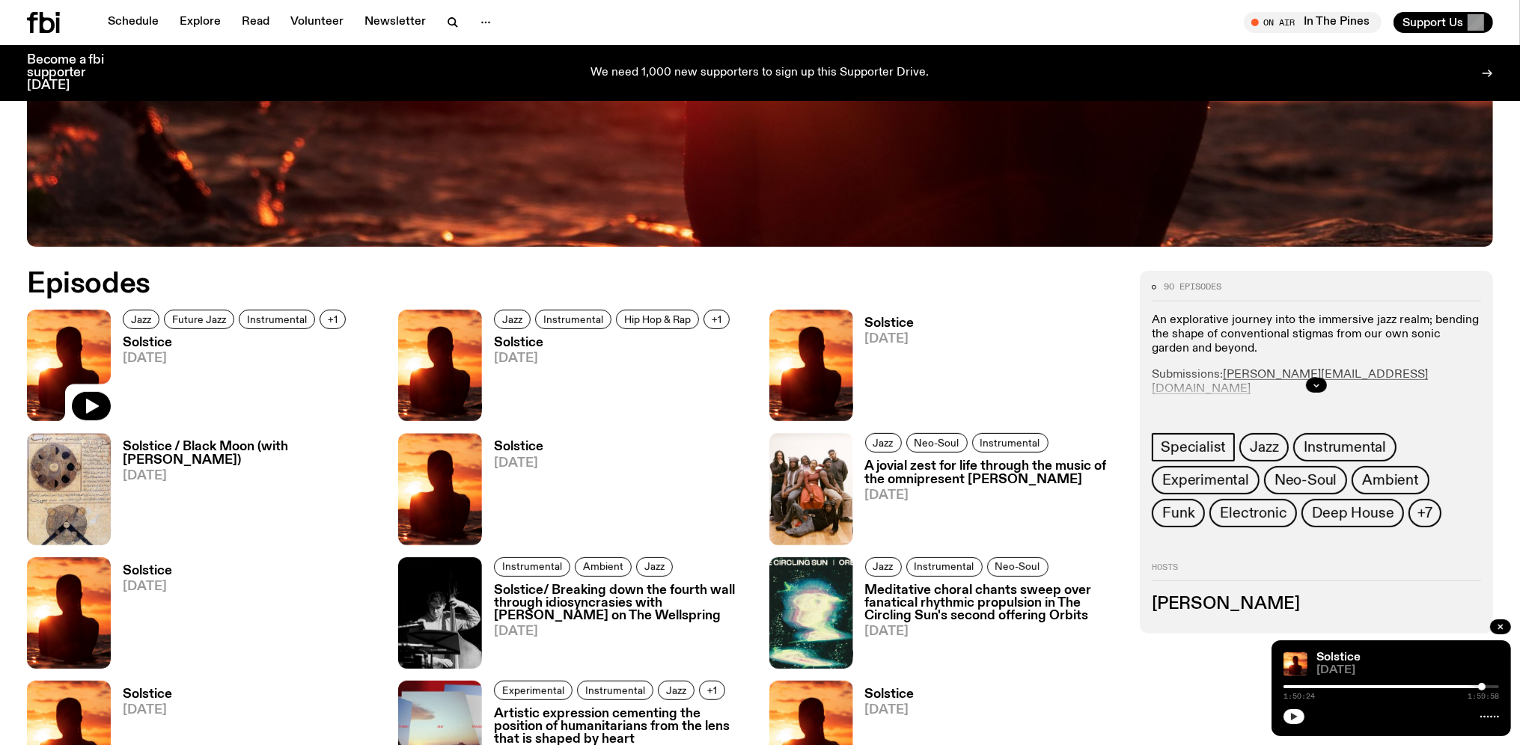
click at [175, 450] on h3 "Solstice / Black Moon (with [PERSON_NAME])" at bounding box center [251, 453] width 257 height 25
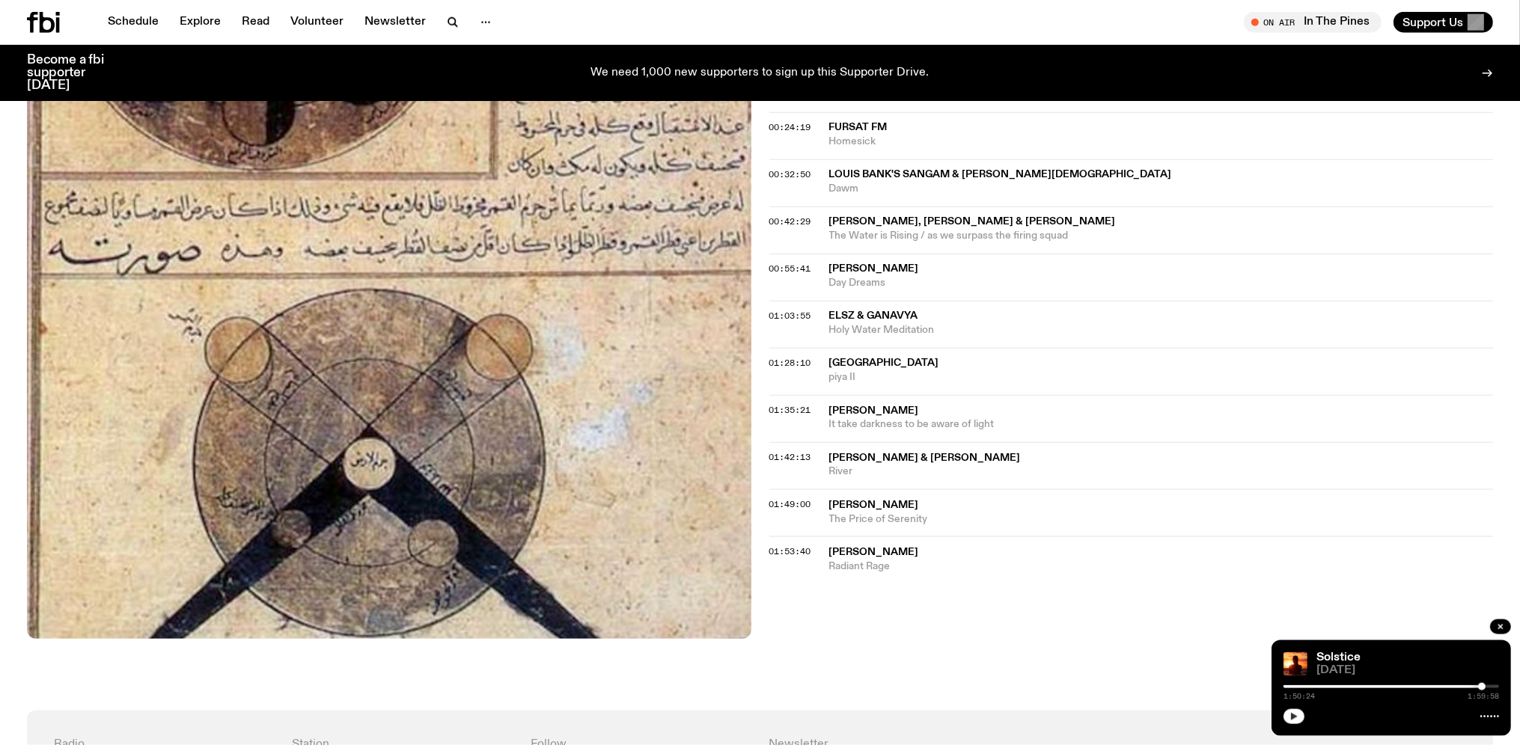
scroll to position [711, 0]
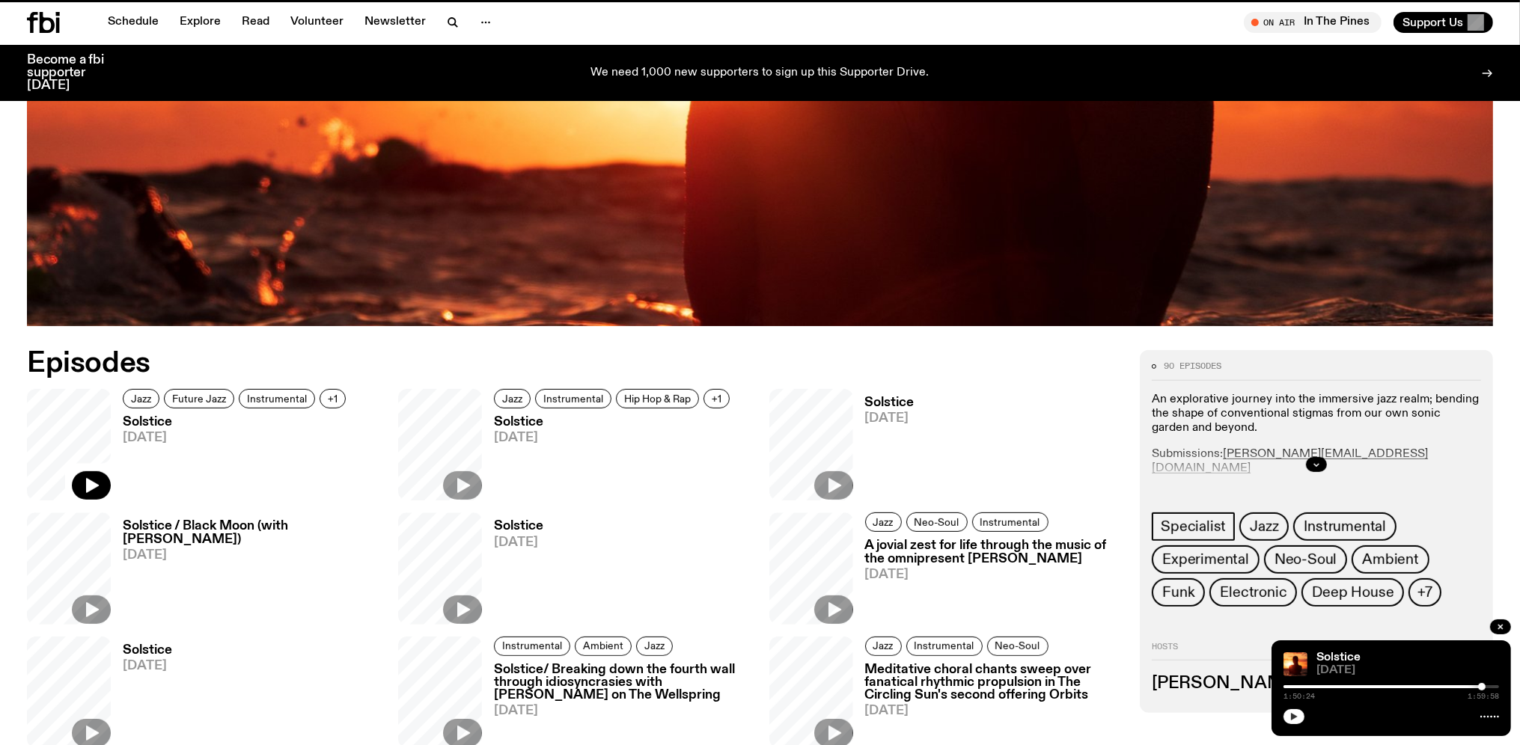
scroll to position [790, 0]
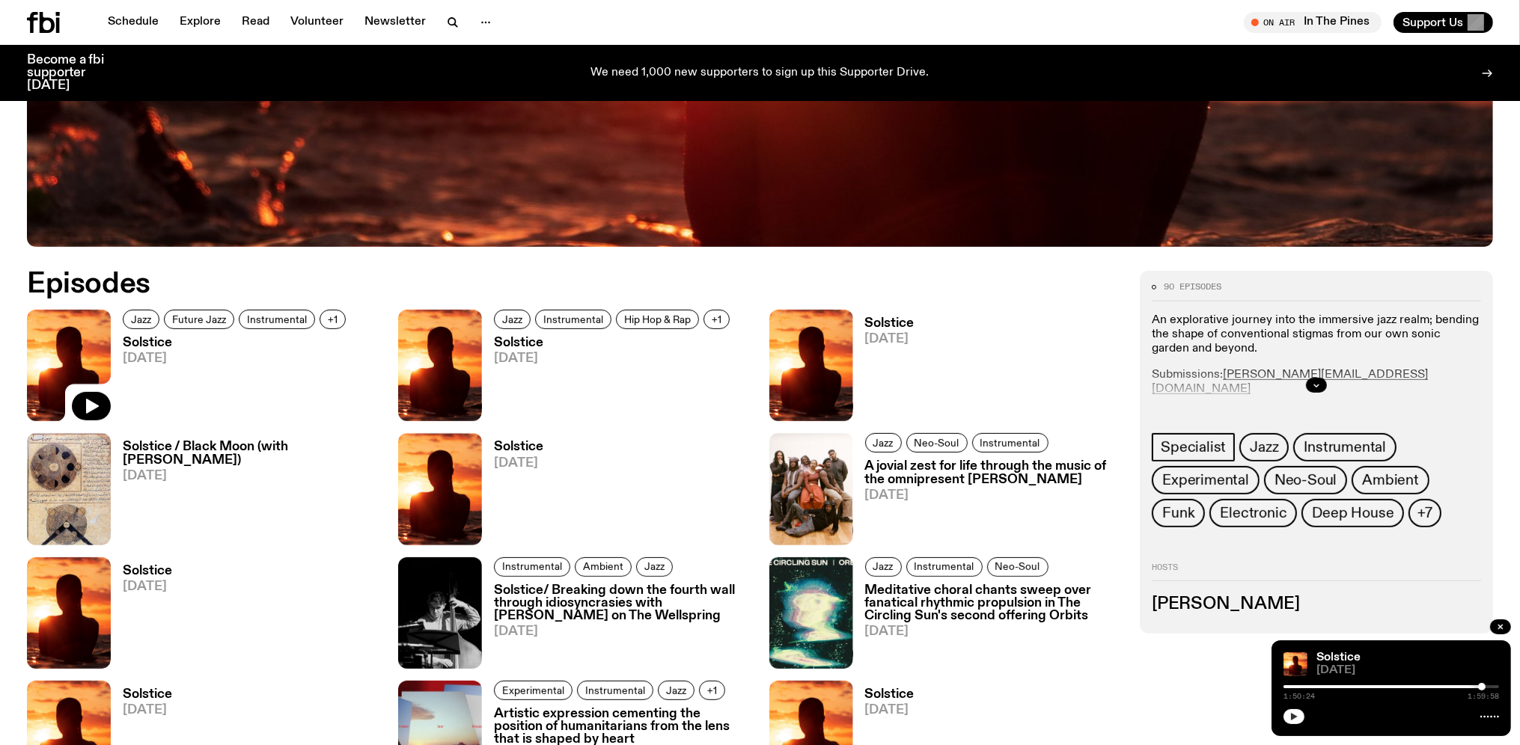
click at [519, 450] on h3 "Solstice" at bounding box center [518, 447] width 49 height 13
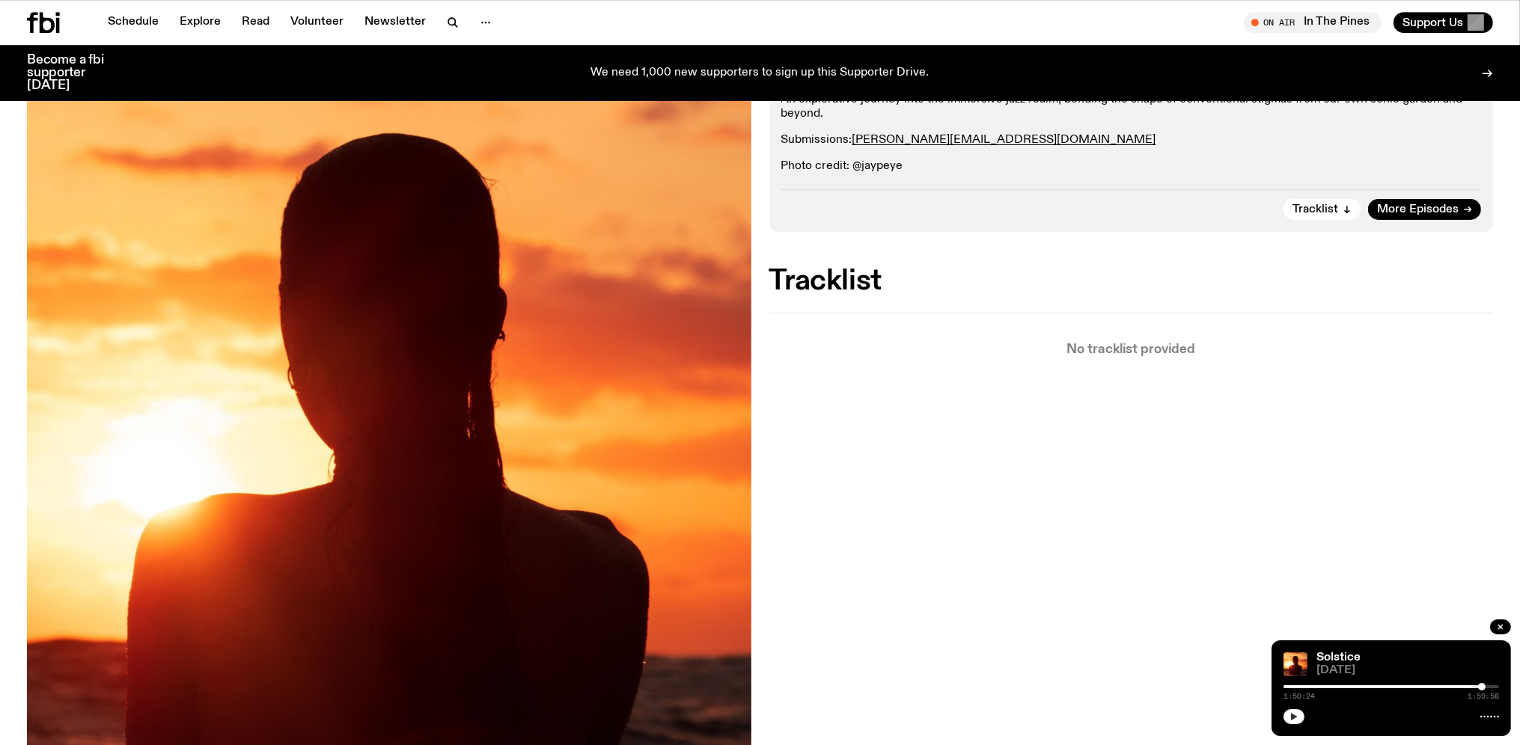
scroll to position [236, 0]
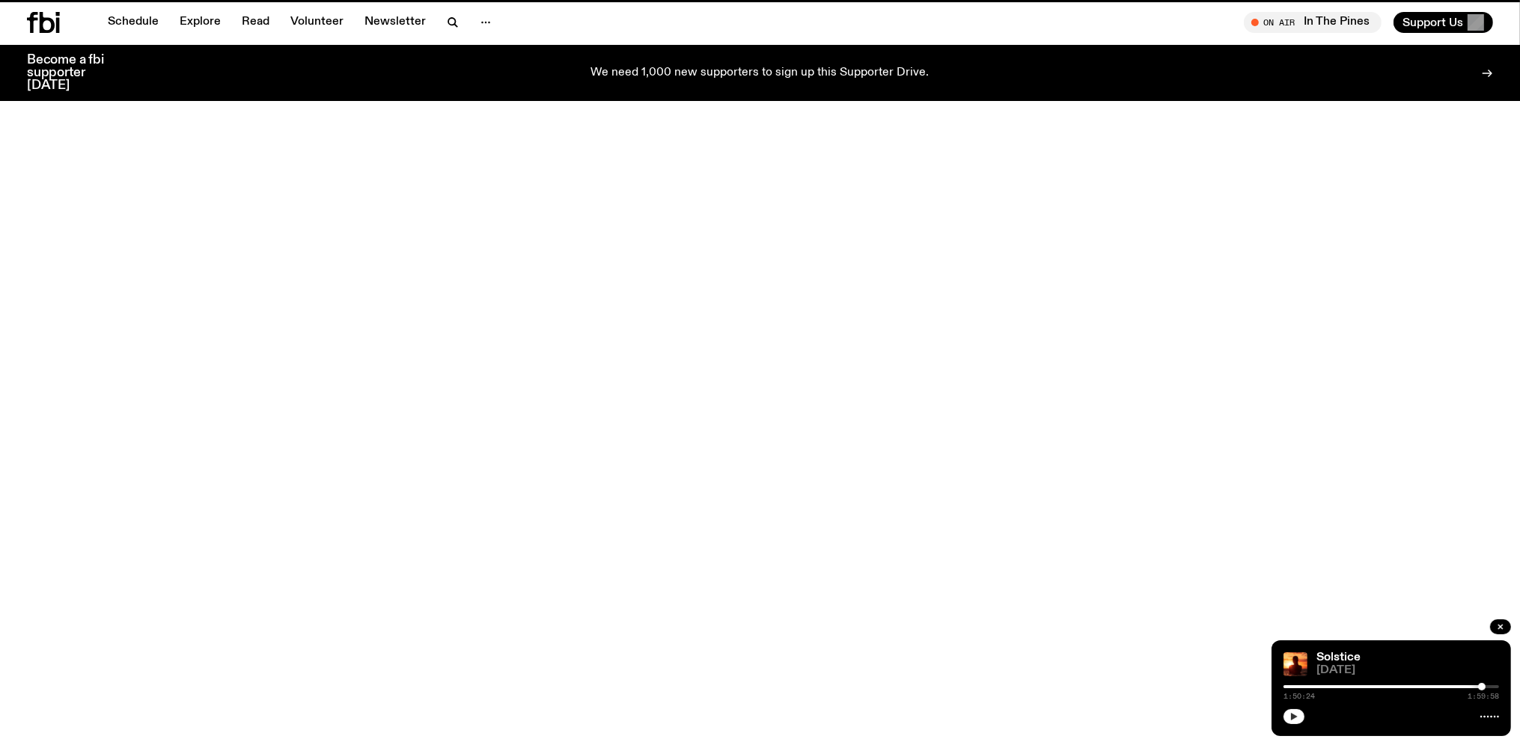
scroll to position [790, 0]
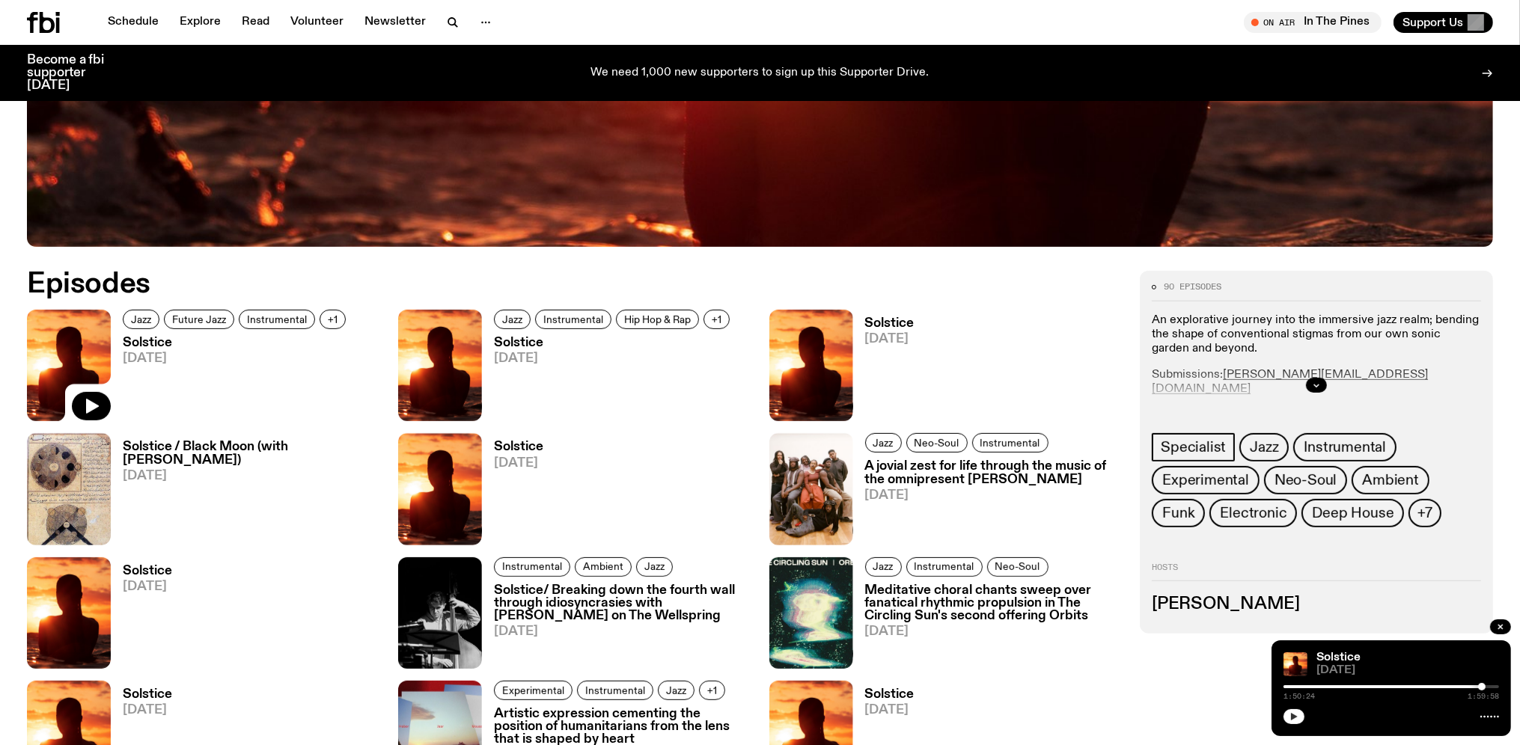
click at [890, 468] on h3 "A jovial zest for life through the music of the omnipresent [PERSON_NAME]" at bounding box center [993, 472] width 257 height 25
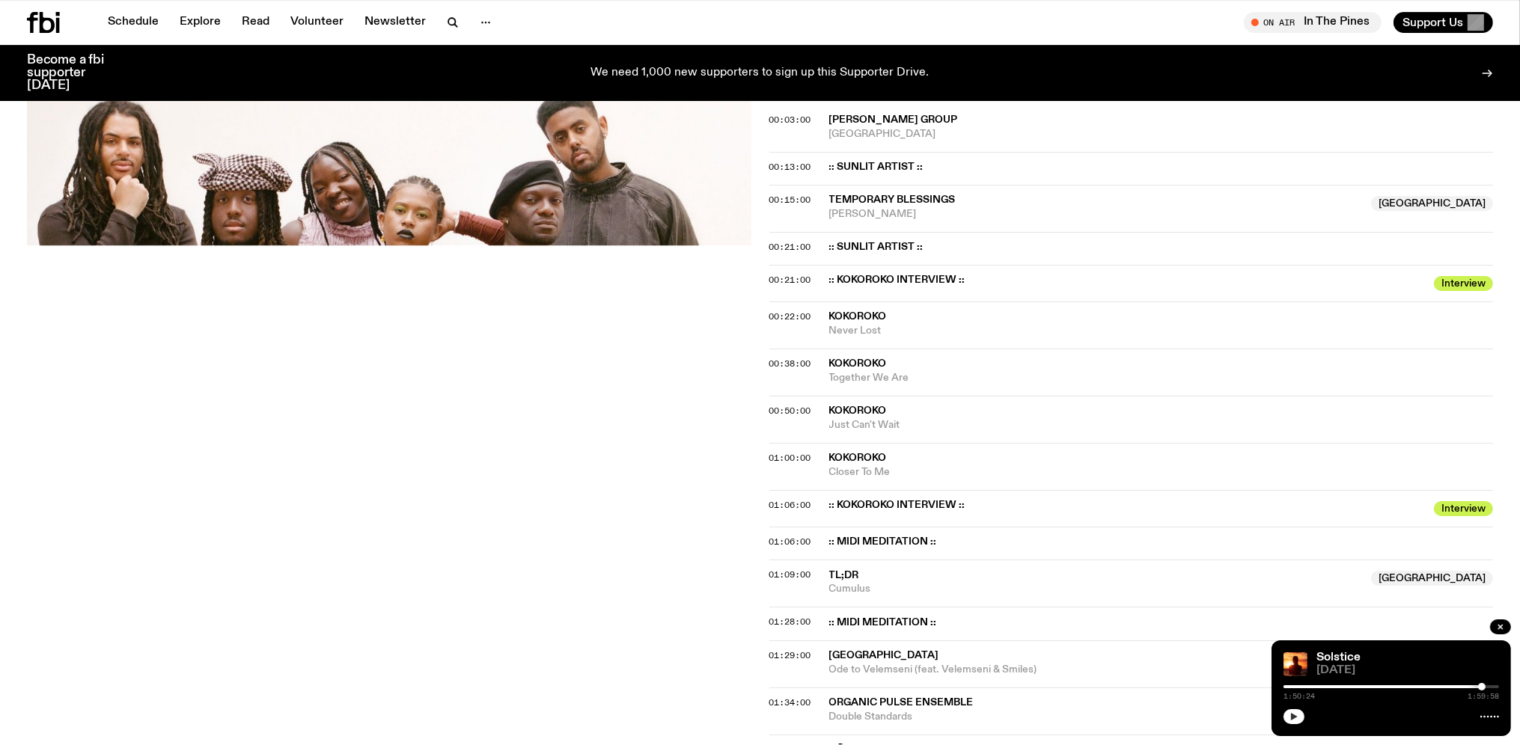
scroll to position [474, 0]
